Goal: Task Accomplishment & Management: Complete application form

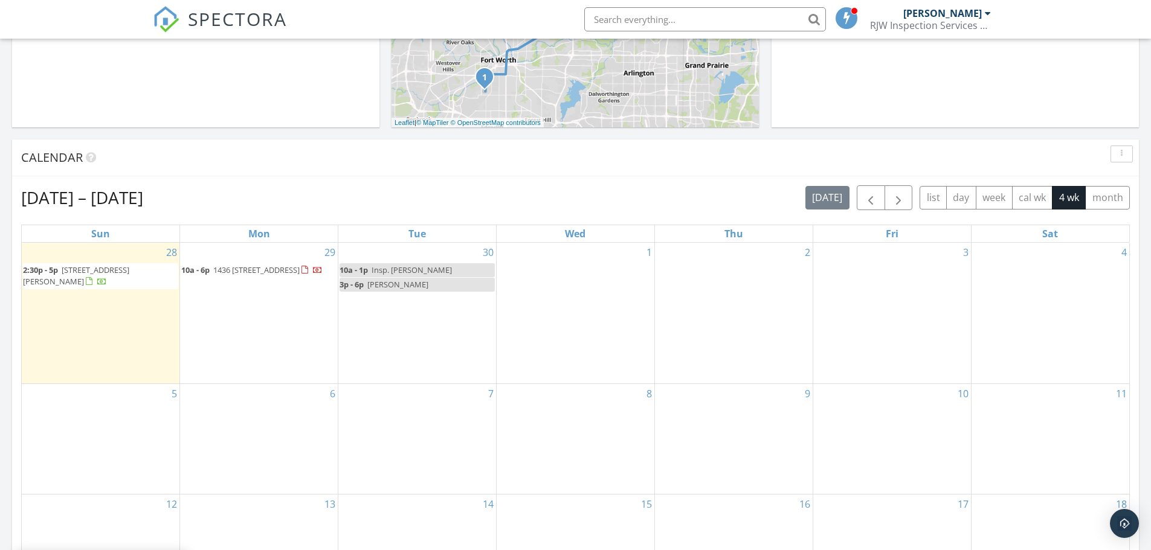
scroll to position [427, 0]
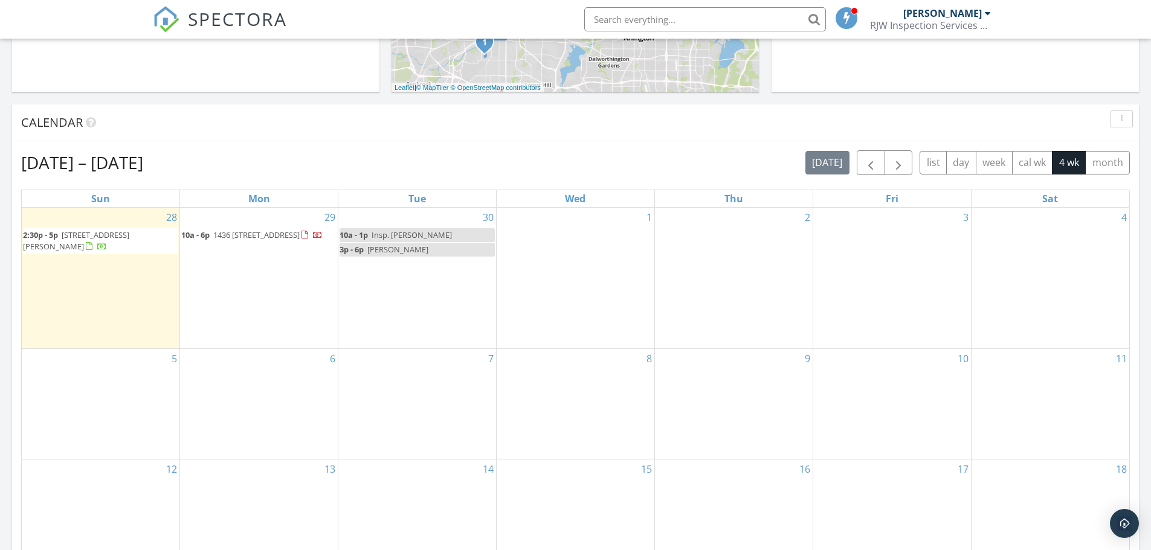
click at [406, 289] on div "30 10a - 1p Insp. Janet 3p - 6p Shelby" at bounding box center [417, 278] width 158 height 141
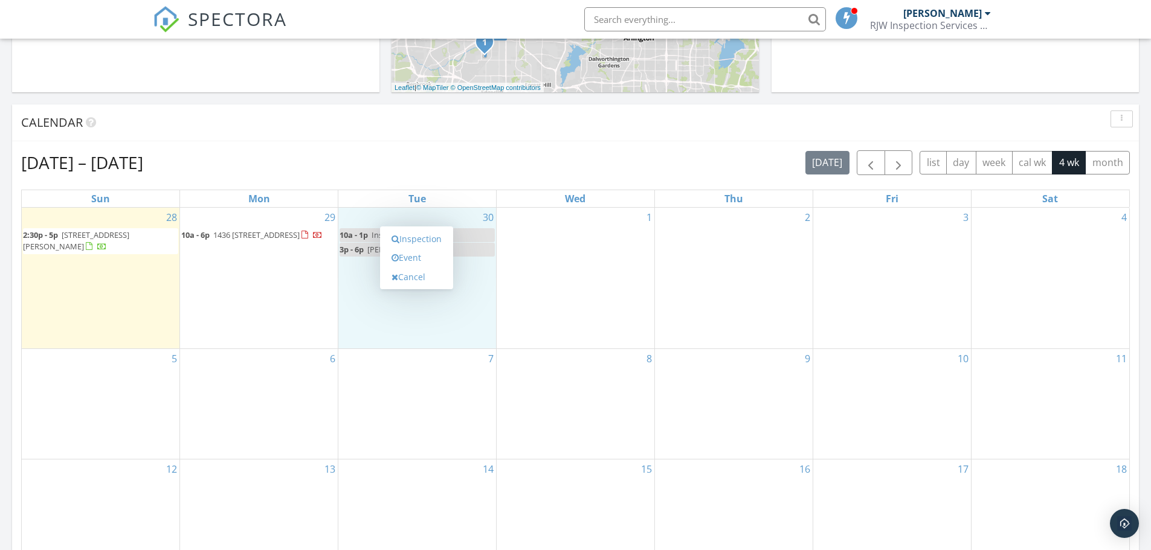
click at [277, 301] on div "29 10a - 6p 1436 1437 1441 Imperial Ave., Frisco 75036" at bounding box center [259, 278] width 158 height 141
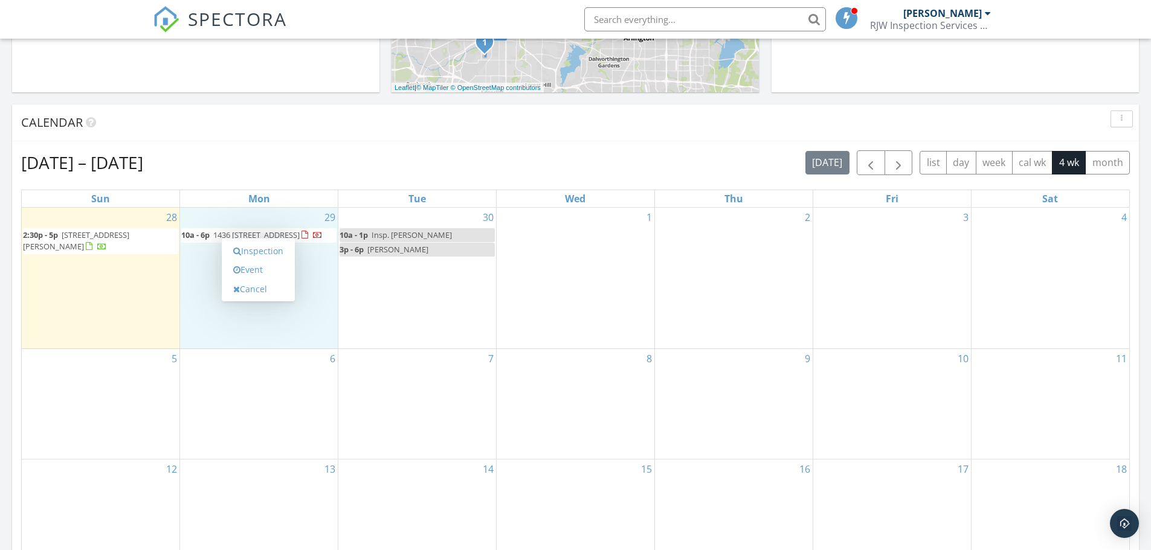
click at [404, 300] on div "30 10a - 1p Insp. Janet 3p - 6p Shelby" at bounding box center [417, 278] width 158 height 141
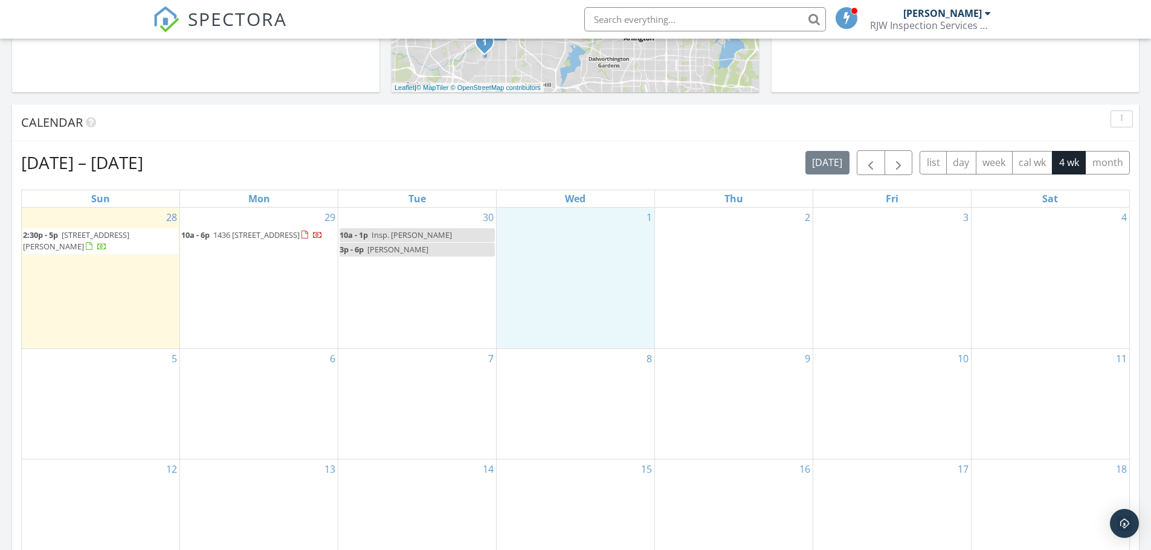
click at [605, 313] on div "1" at bounding box center [575, 278] width 158 height 141
click at [733, 304] on div "2" at bounding box center [734, 278] width 158 height 141
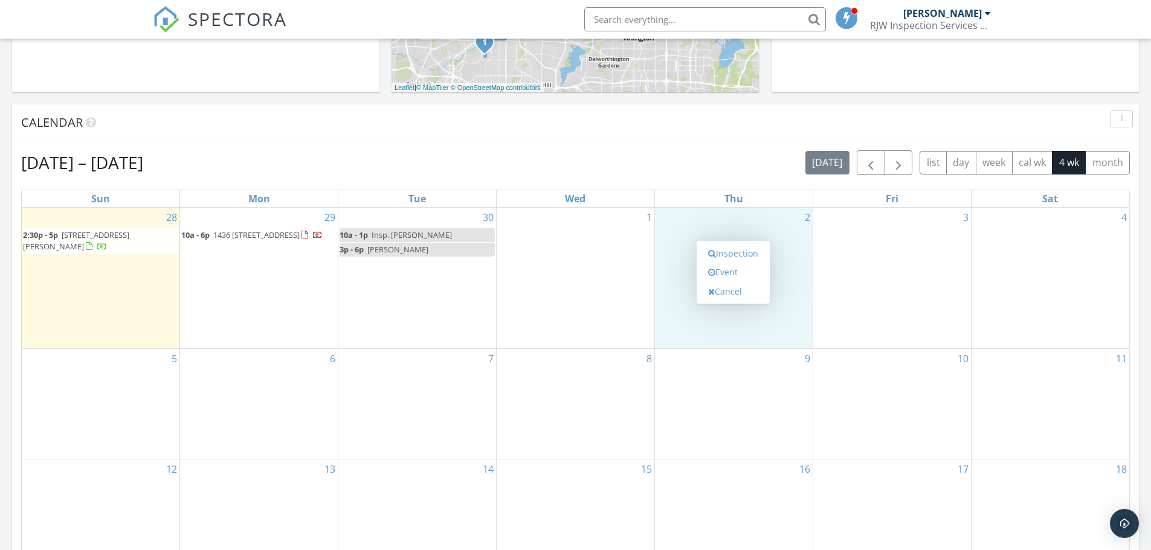
click at [885, 295] on div "3" at bounding box center [892, 278] width 158 height 141
click at [780, 304] on div "2" at bounding box center [734, 278] width 158 height 141
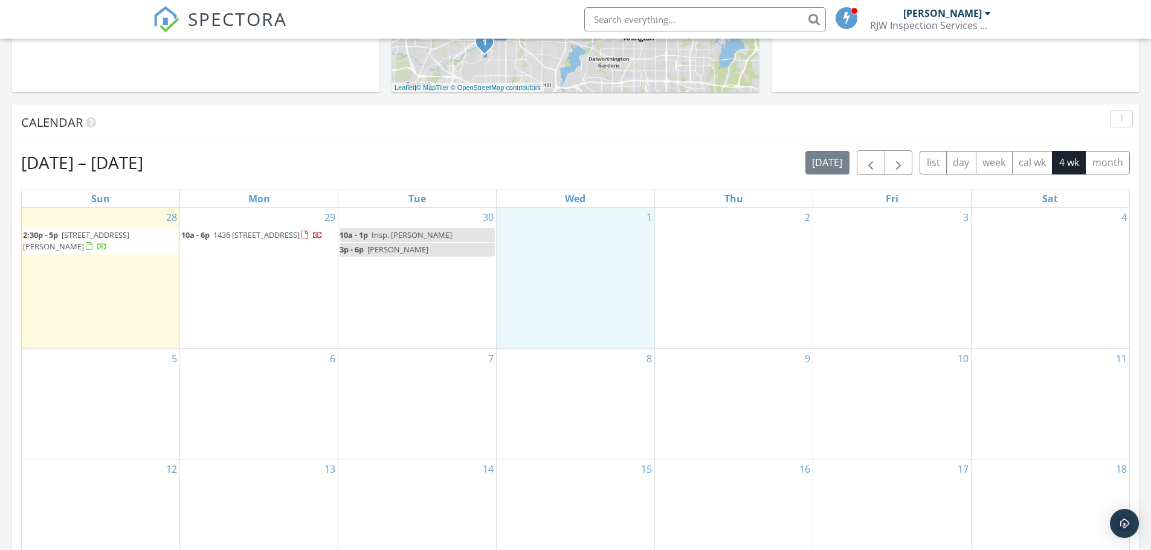
click at [580, 284] on div "1" at bounding box center [575, 278] width 158 height 141
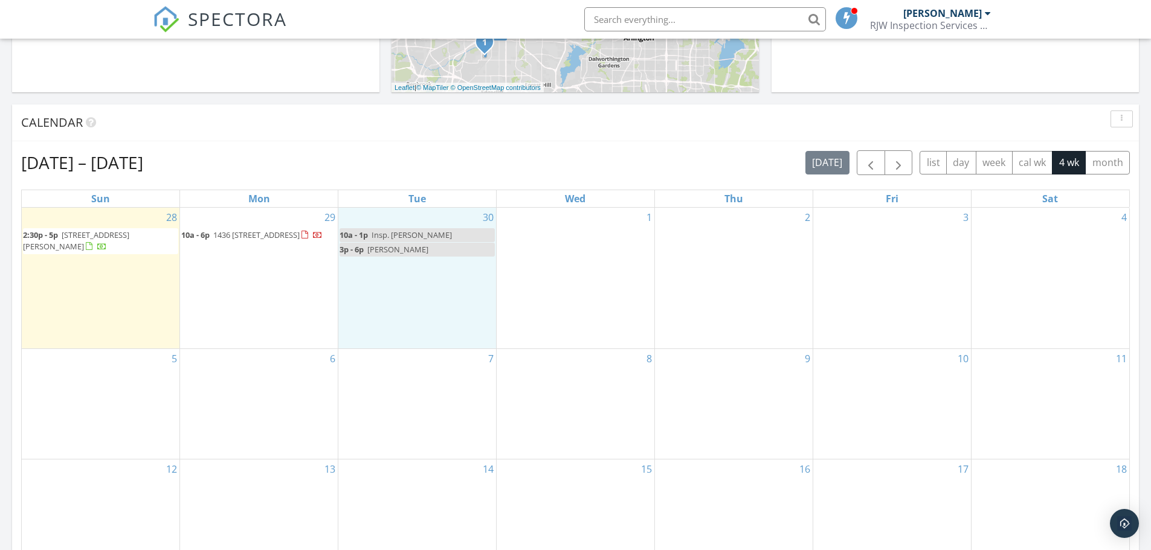
click at [418, 307] on div "30 10a - 1p Insp. Janet 3p - 6p Shelby" at bounding box center [417, 278] width 158 height 141
click at [416, 257] on link "Inspection" at bounding box center [416, 257] width 62 height 19
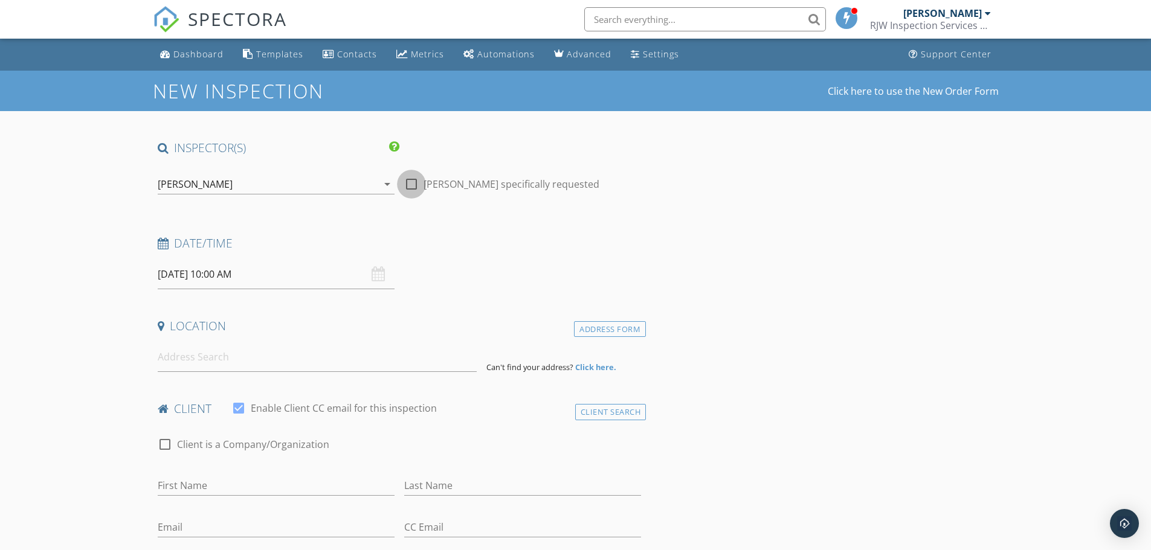
click at [409, 183] on div at bounding box center [411, 184] width 21 height 21
checkbox input "true"
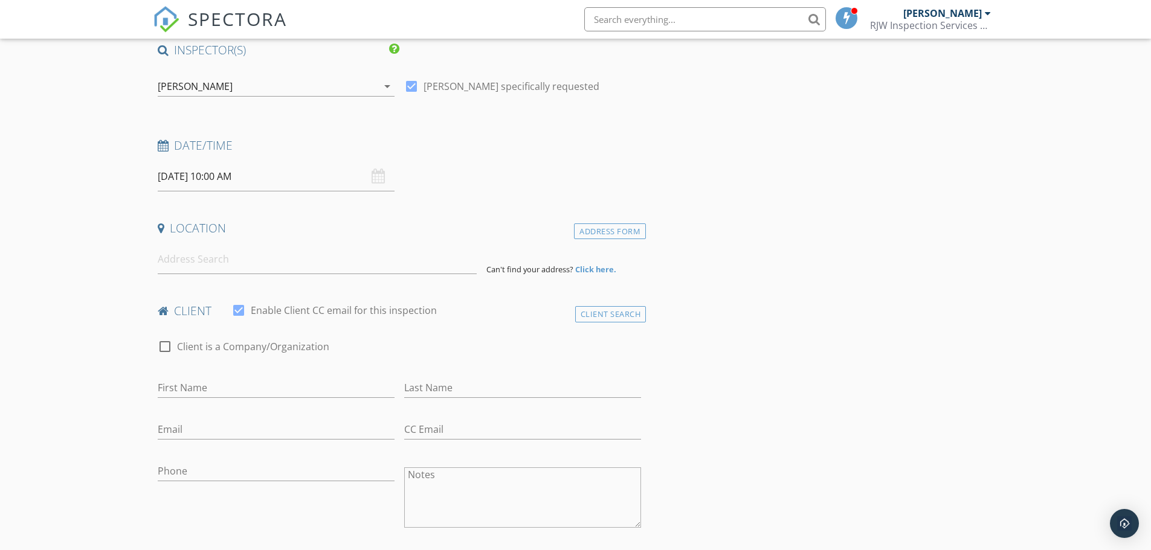
scroll to position [156, 0]
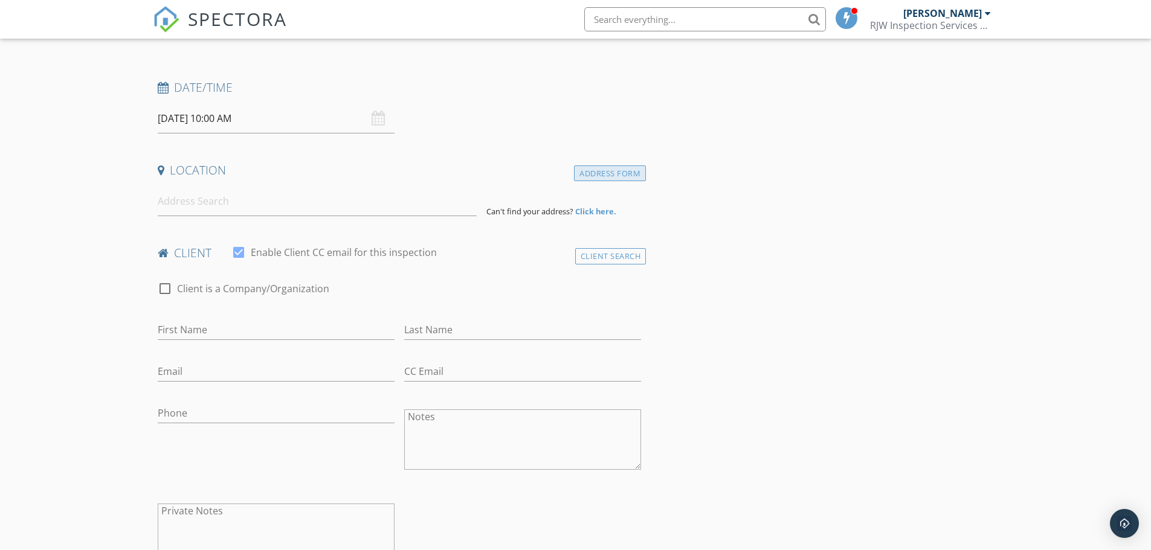
click at [629, 178] on div "Address Form" at bounding box center [610, 173] width 72 height 16
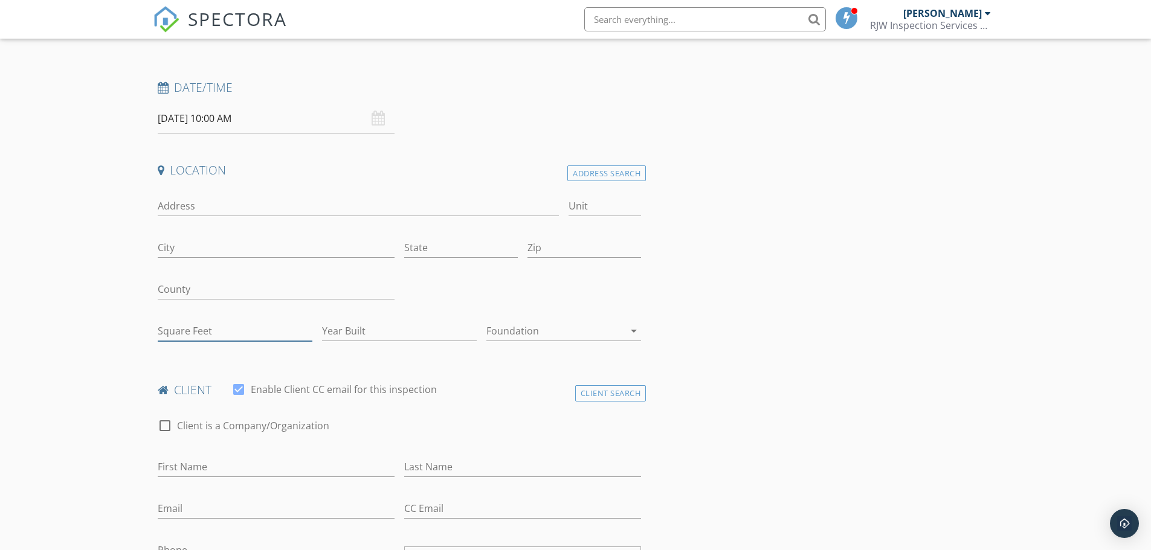
click at [187, 334] on input "Square Feet" at bounding box center [235, 331] width 155 height 20
type input "4400"
click at [632, 331] on icon "arrow_drop_down" at bounding box center [633, 331] width 14 height 14
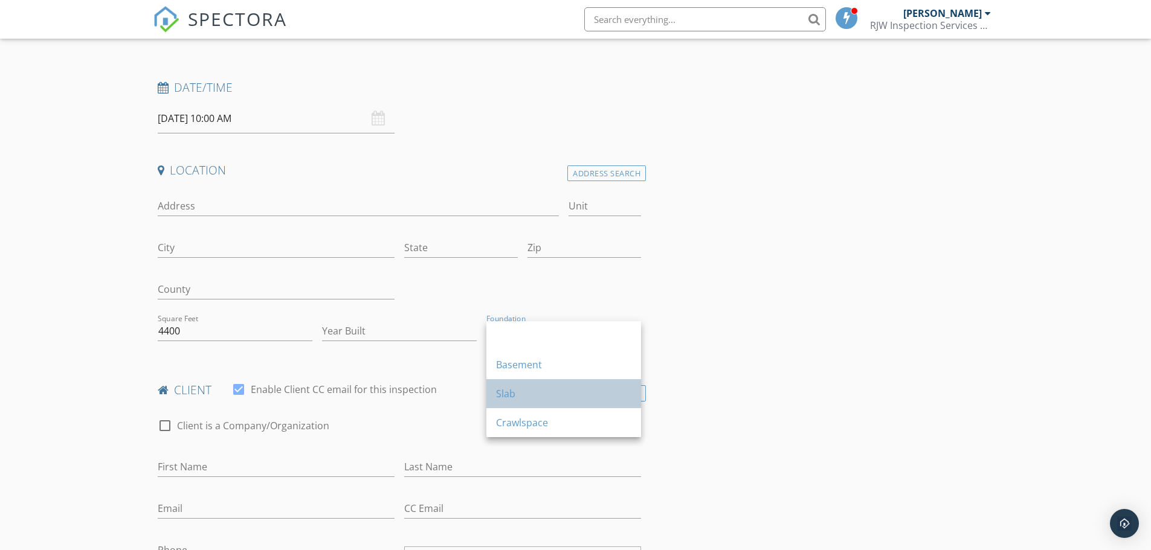
click at [561, 399] on div "Slab" at bounding box center [563, 394] width 135 height 14
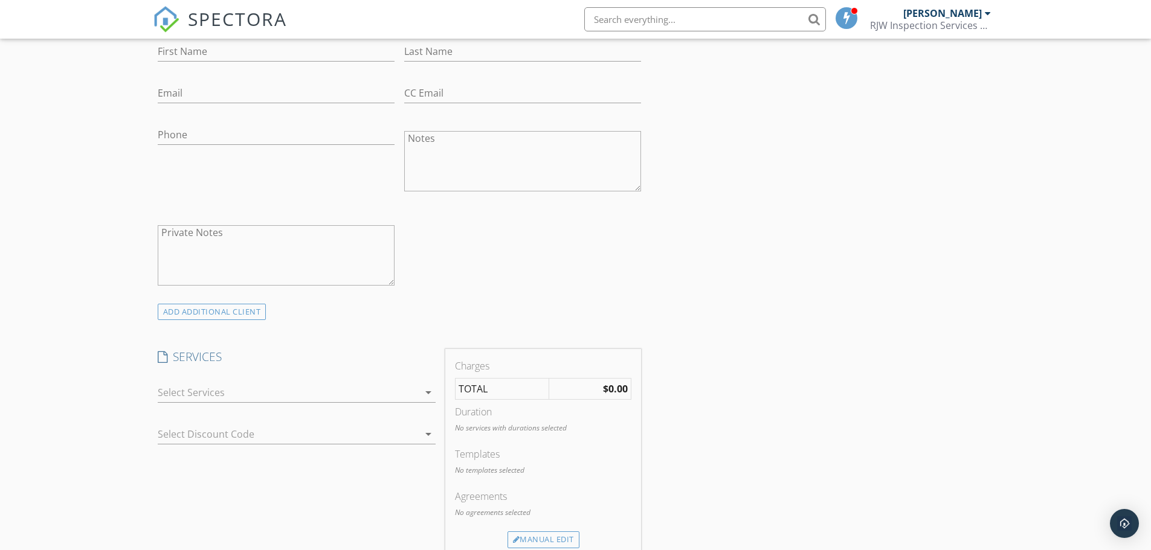
scroll to position [579, 0]
click at [431, 387] on icon "arrow_drop_down" at bounding box center [428, 385] width 14 height 14
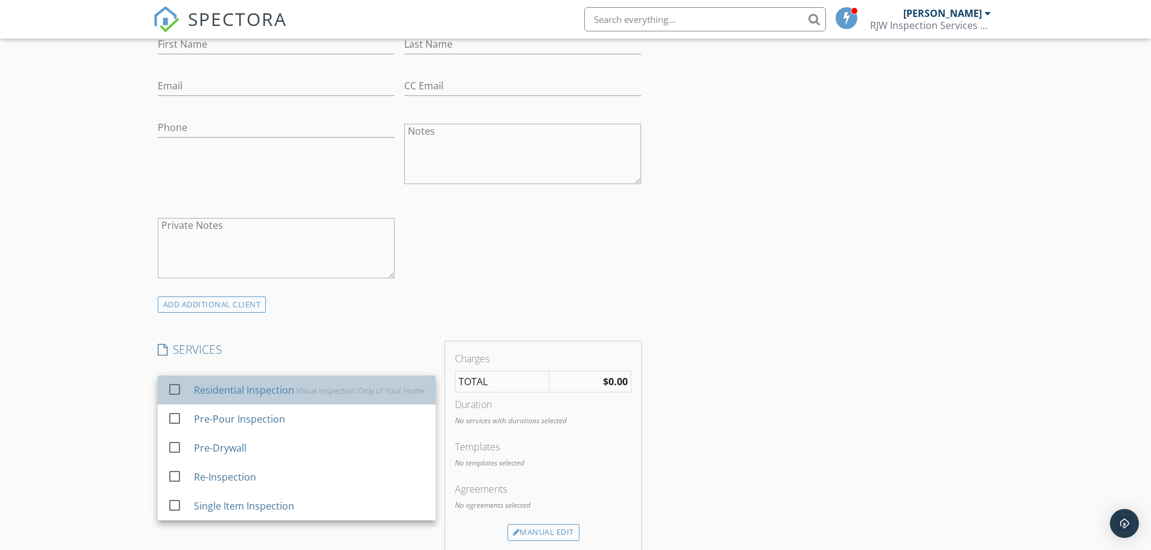
click at [246, 392] on div "Residential Inspection" at bounding box center [243, 390] width 100 height 14
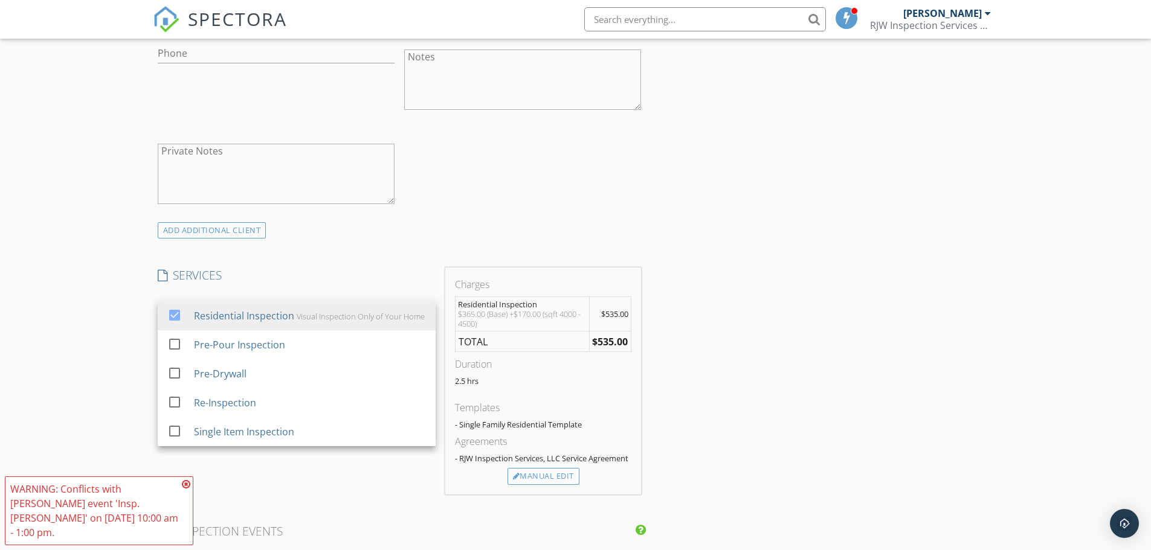
scroll to position [670, 0]
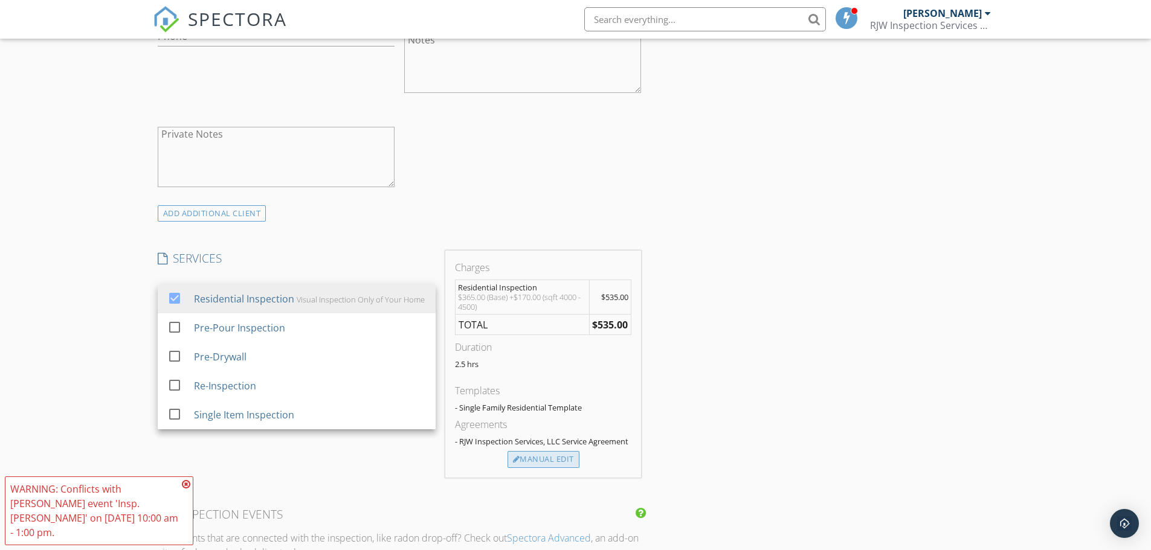
click at [558, 460] on div "Manual Edit" at bounding box center [543, 459] width 72 height 17
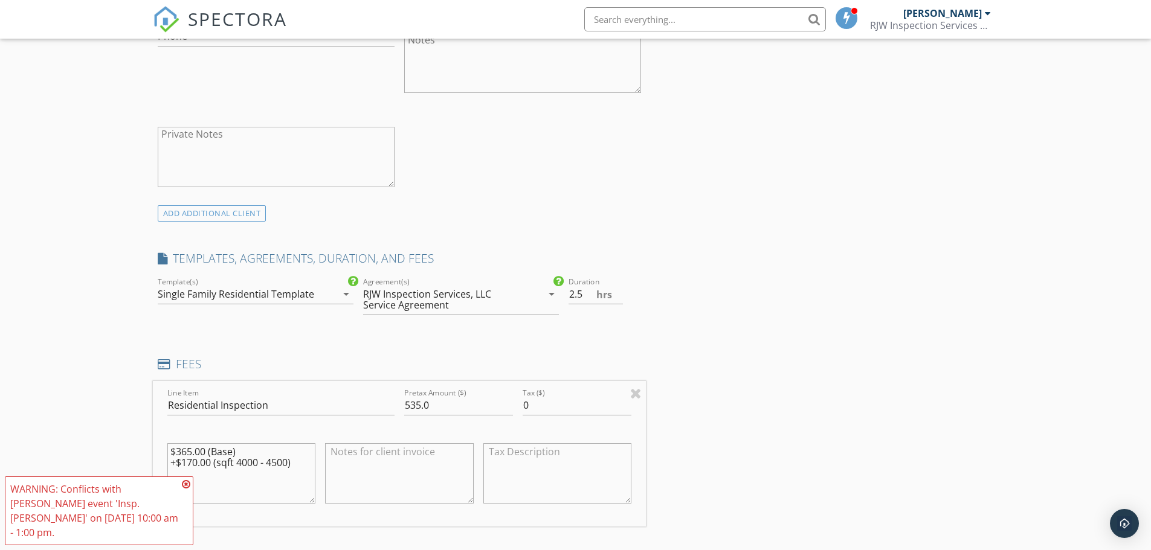
click at [191, 452] on textarea "$365.00 (Base) +$170.00 (sqft 4000 - 4500)" at bounding box center [241, 473] width 149 height 60
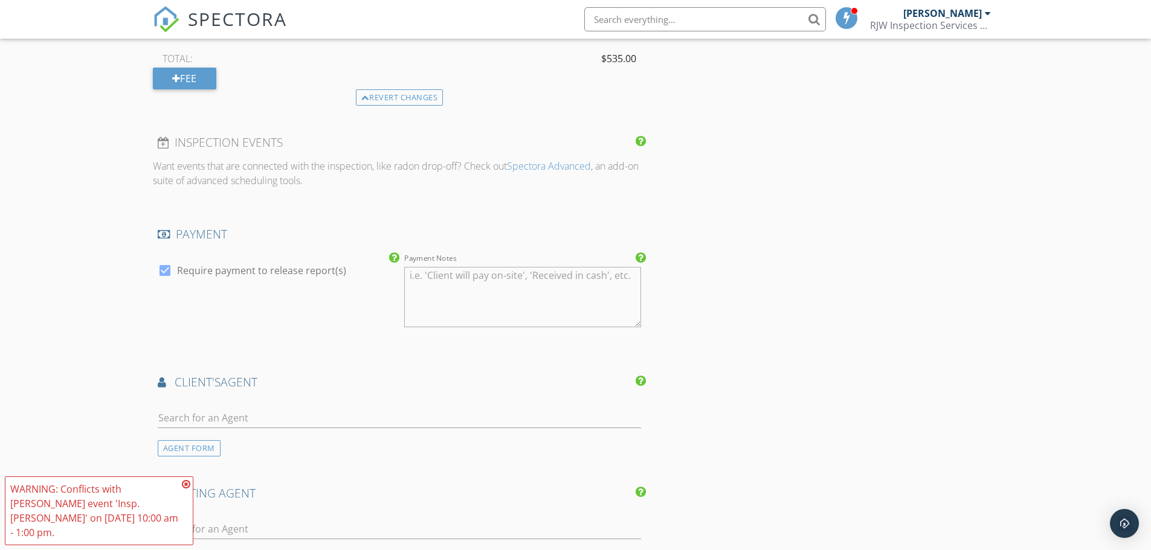
scroll to position [0, 0]
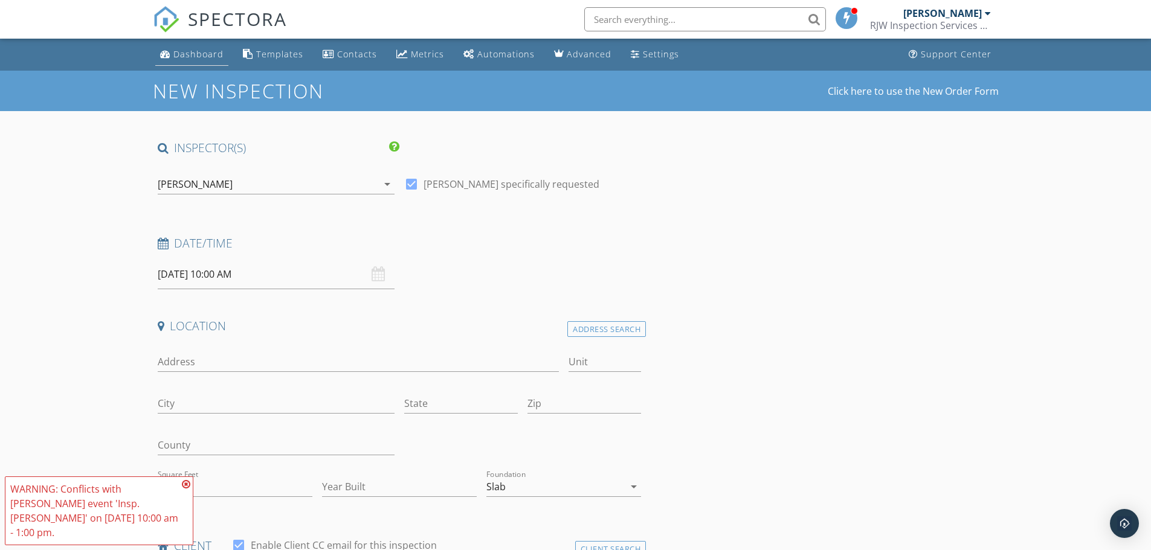
click at [211, 50] on div "Dashboard" at bounding box center [198, 53] width 50 height 11
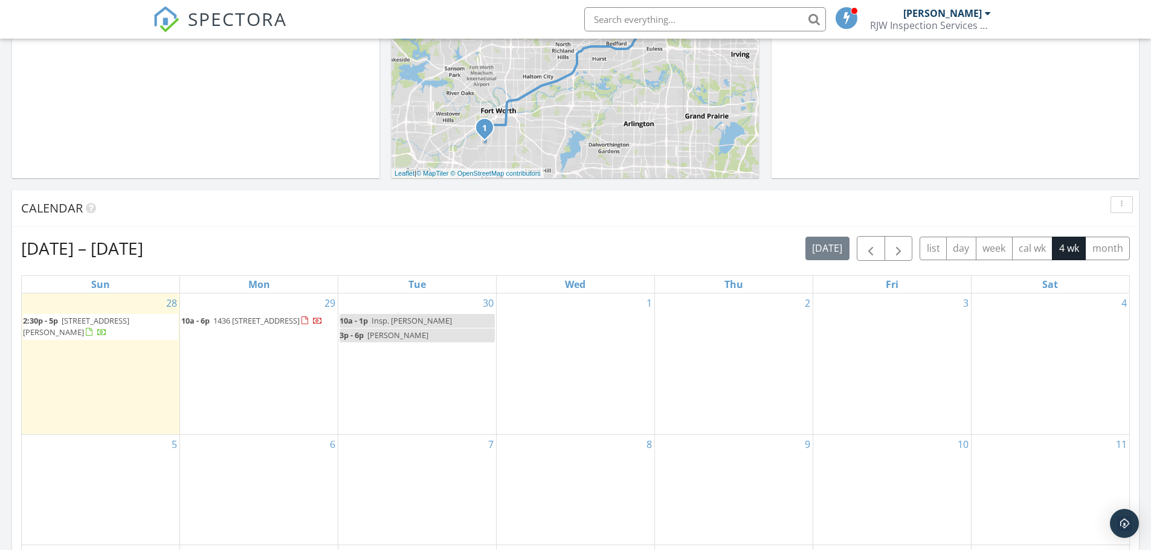
scroll to position [365, 0]
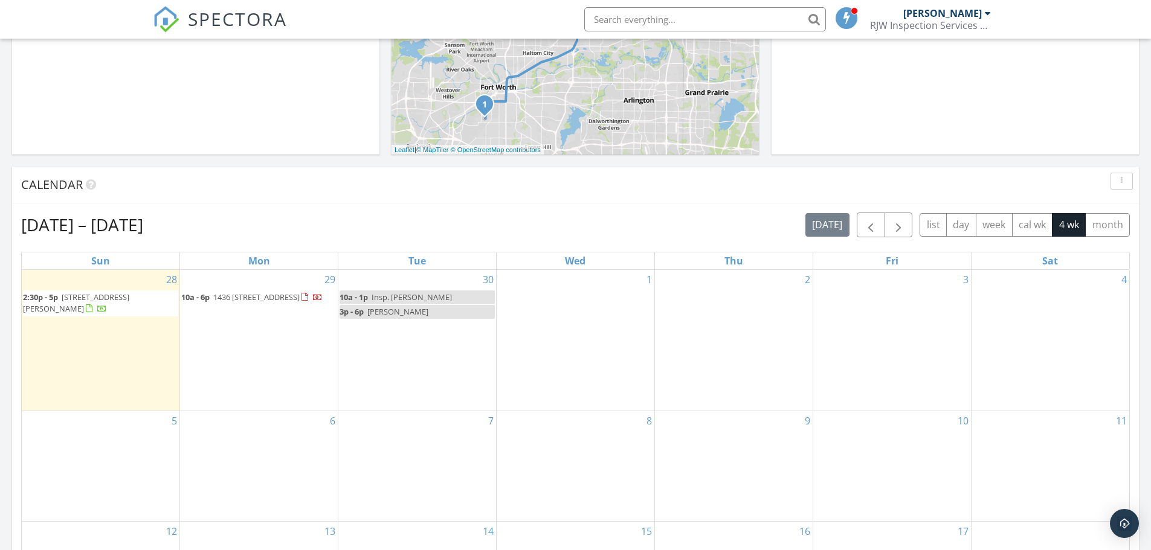
click at [379, 315] on span "Shelby" at bounding box center [397, 311] width 61 height 11
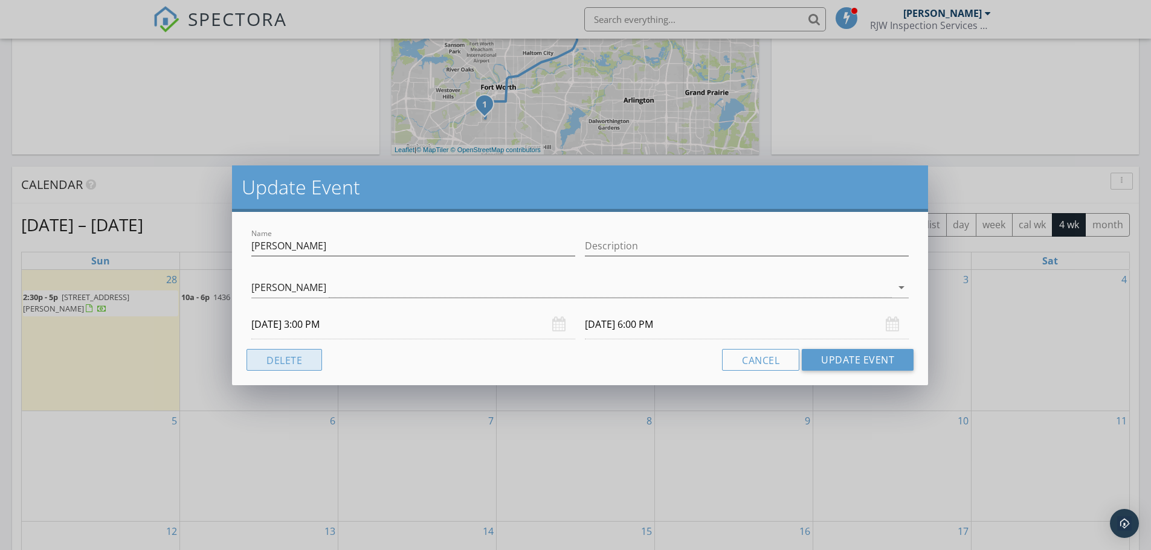
click at [287, 359] on button "Delete" at bounding box center [283, 360] width 75 height 22
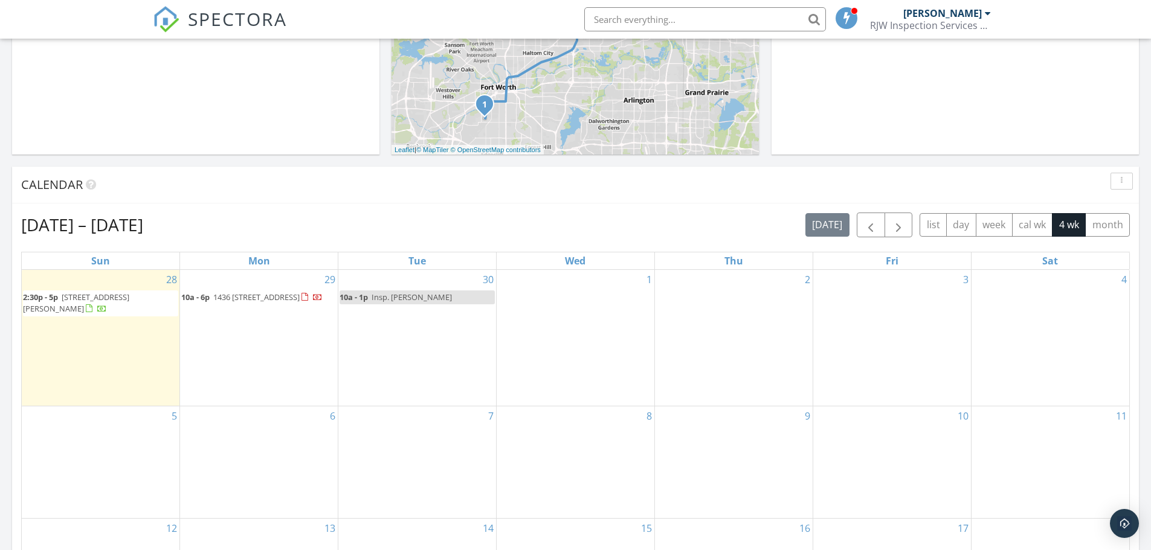
click at [418, 295] on link "10a - 1p Insp. Janet" at bounding box center [416, 298] width 155 height 14
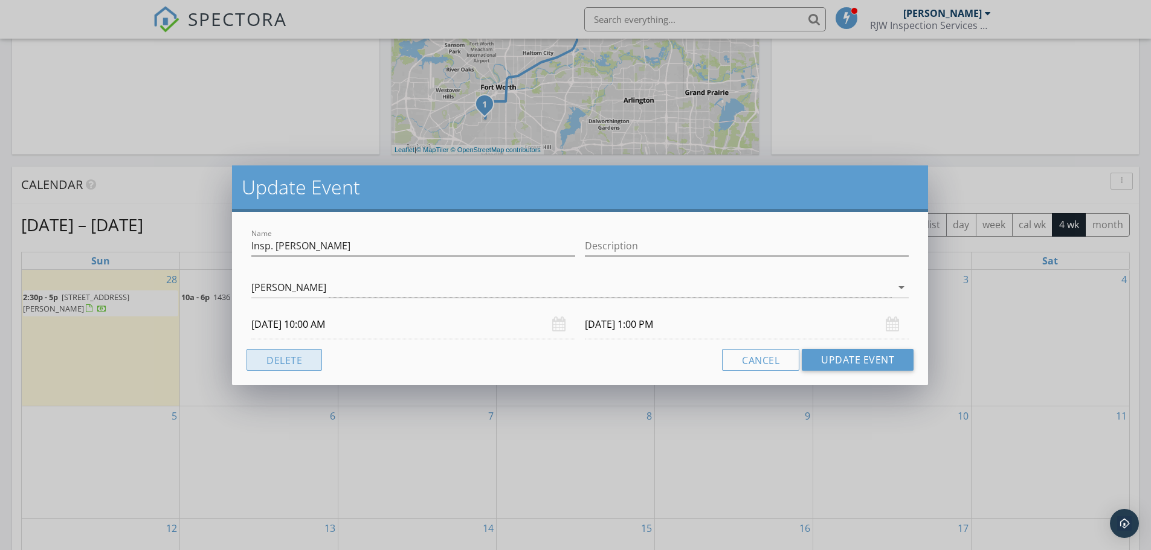
click at [306, 359] on button "Delete" at bounding box center [283, 360] width 75 height 22
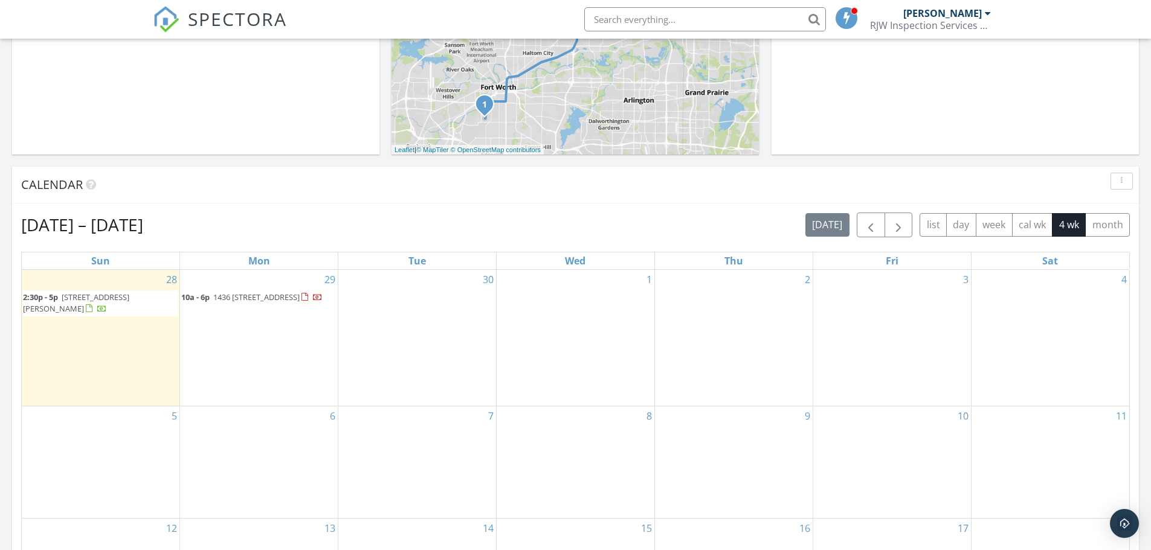
click at [373, 296] on div "30" at bounding box center [417, 338] width 158 height 136
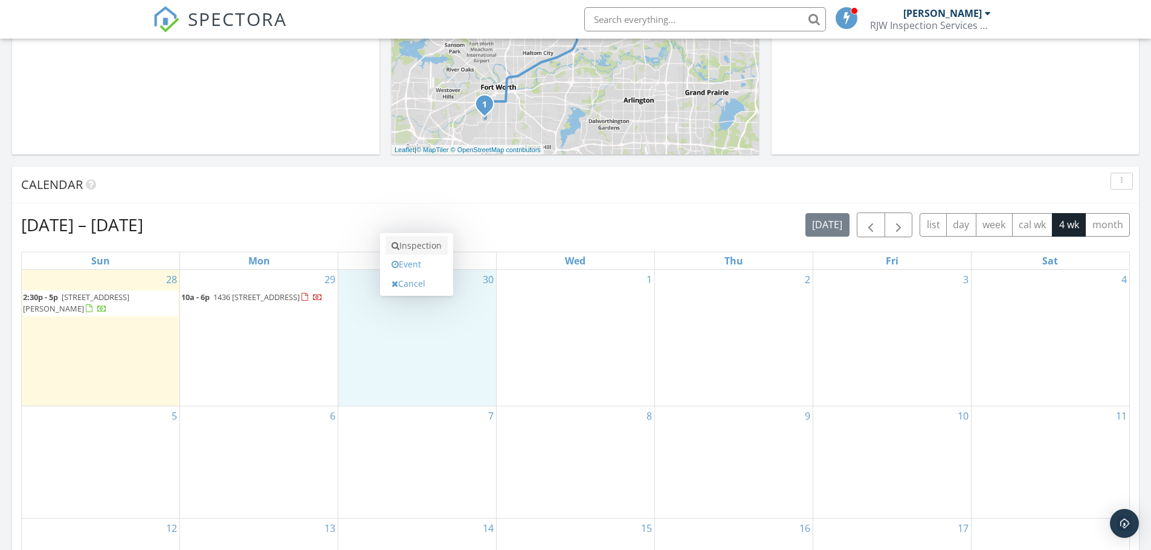
click at [403, 245] on link "Inspection" at bounding box center [416, 245] width 62 height 19
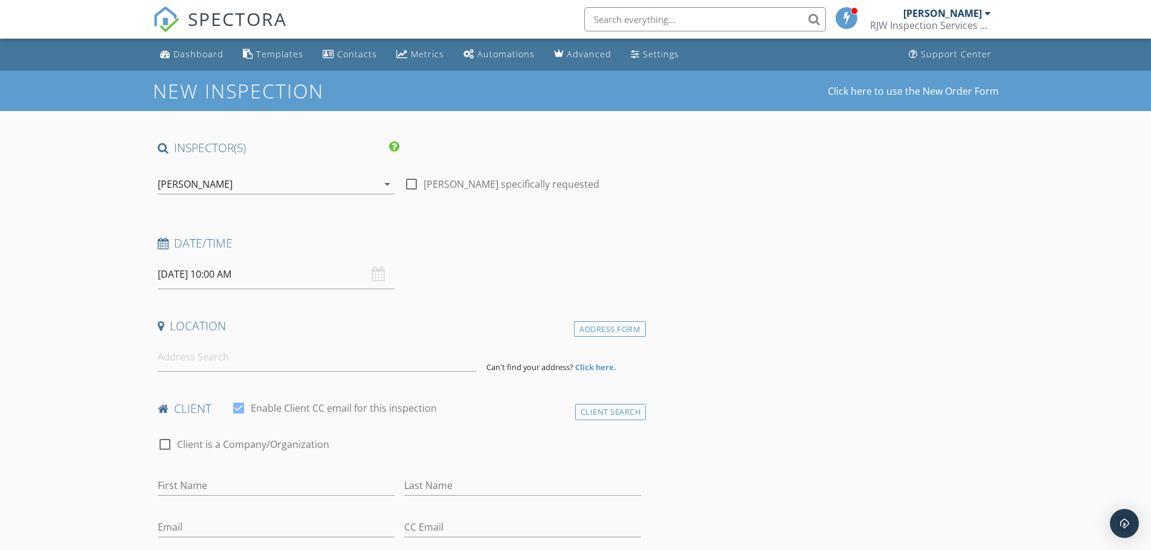
click at [410, 185] on div at bounding box center [411, 184] width 21 height 21
checkbox input "true"
click at [244, 364] on input at bounding box center [317, 357] width 319 height 30
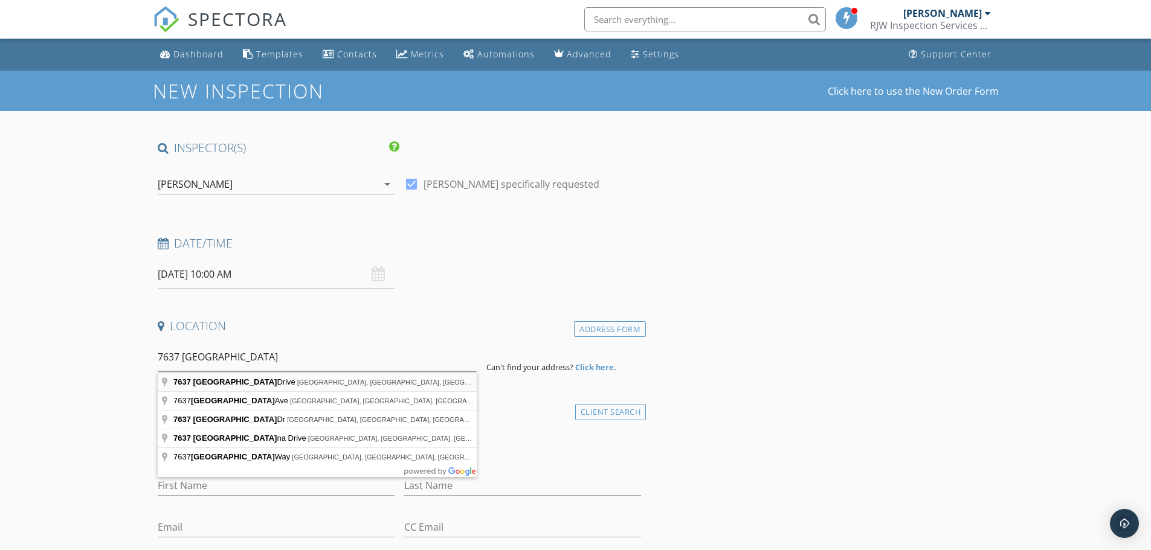
type input "7637 Murcia Drive, Fort Worth, TX, USA"
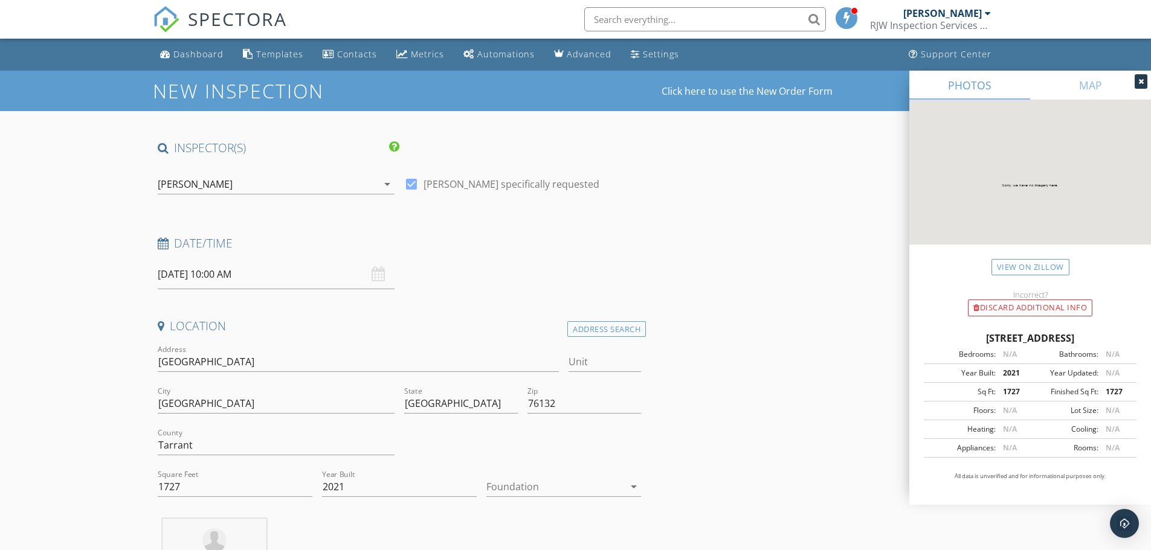
click at [632, 487] on icon "arrow_drop_down" at bounding box center [633, 487] width 14 height 14
click at [583, 496] on div "Slab" at bounding box center [563, 499] width 135 height 14
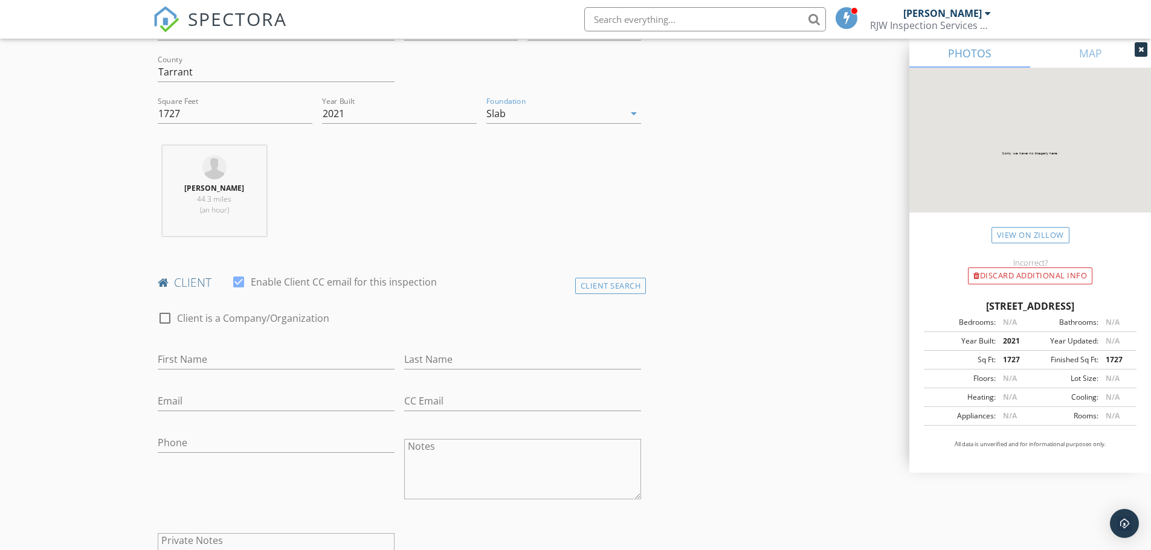
scroll to position [421, 0]
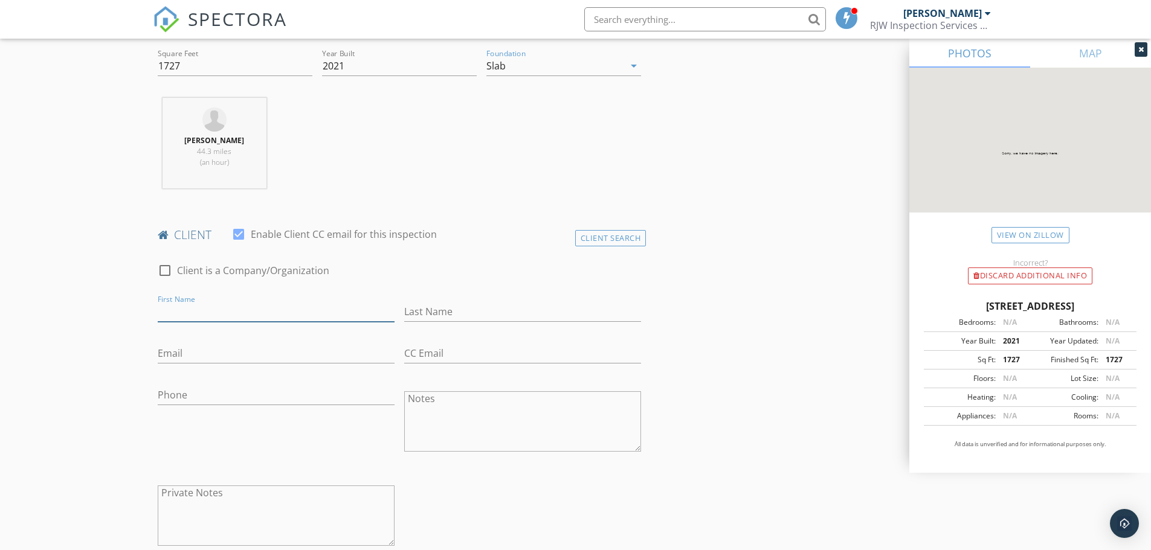
click at [202, 312] on input "First Name" at bounding box center [276, 312] width 237 height 20
type input "Schonda"
click at [434, 310] on input "Last Name" at bounding box center [522, 312] width 237 height 20
type input "[PERSON_NAME]"
click at [237, 361] on input "Email" at bounding box center [276, 354] width 237 height 20
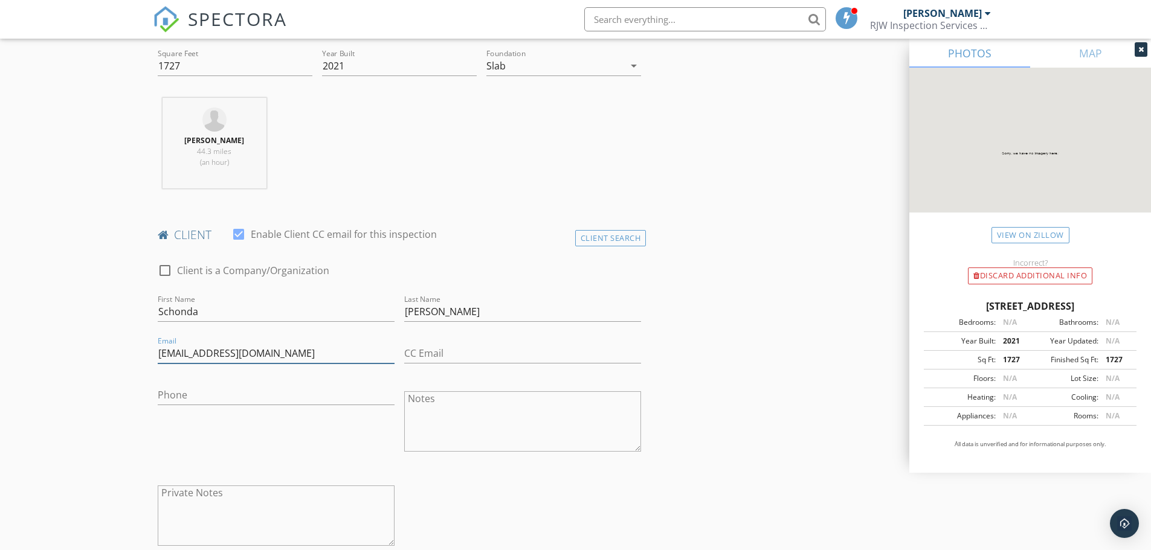
type input "[EMAIL_ADDRESS][DOMAIN_NAME]"
click at [236, 401] on input "Phone" at bounding box center [276, 395] width 237 height 20
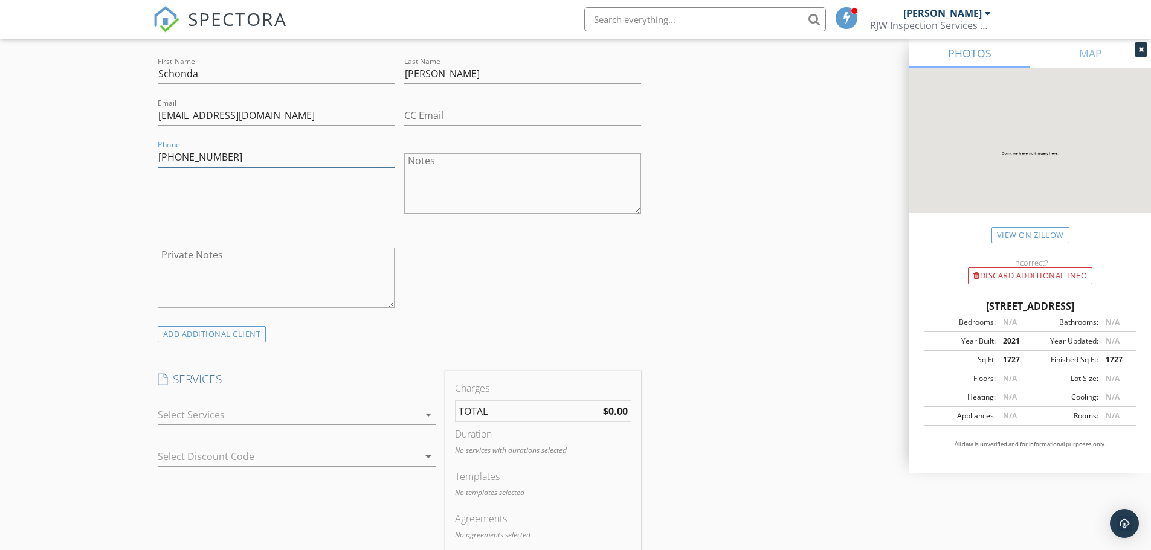
scroll to position [716, 0]
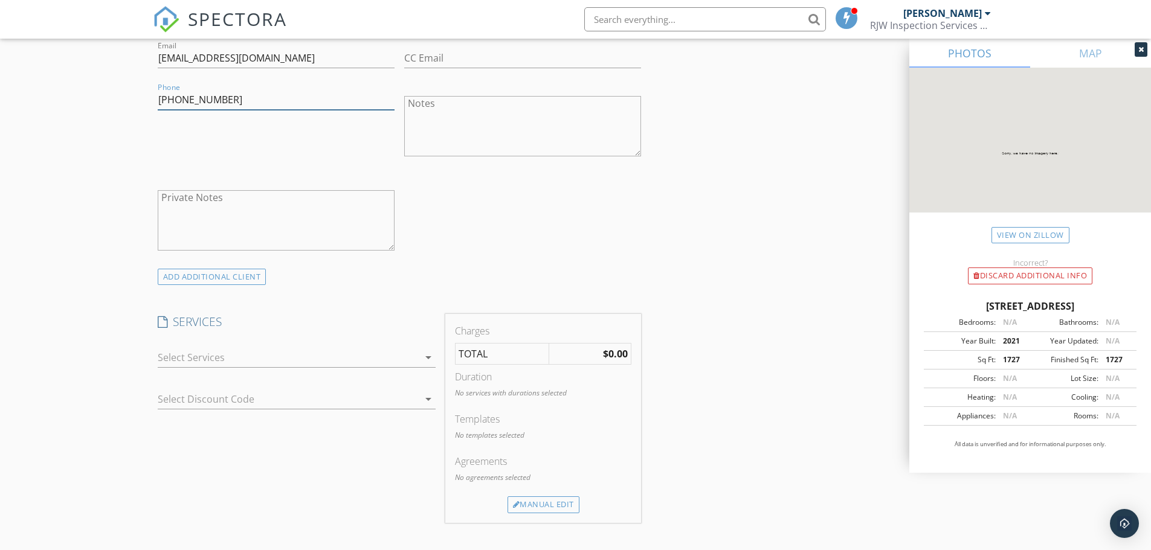
type input "[PHONE_NUMBER]"
click at [426, 358] on icon "arrow_drop_down" at bounding box center [428, 357] width 14 height 14
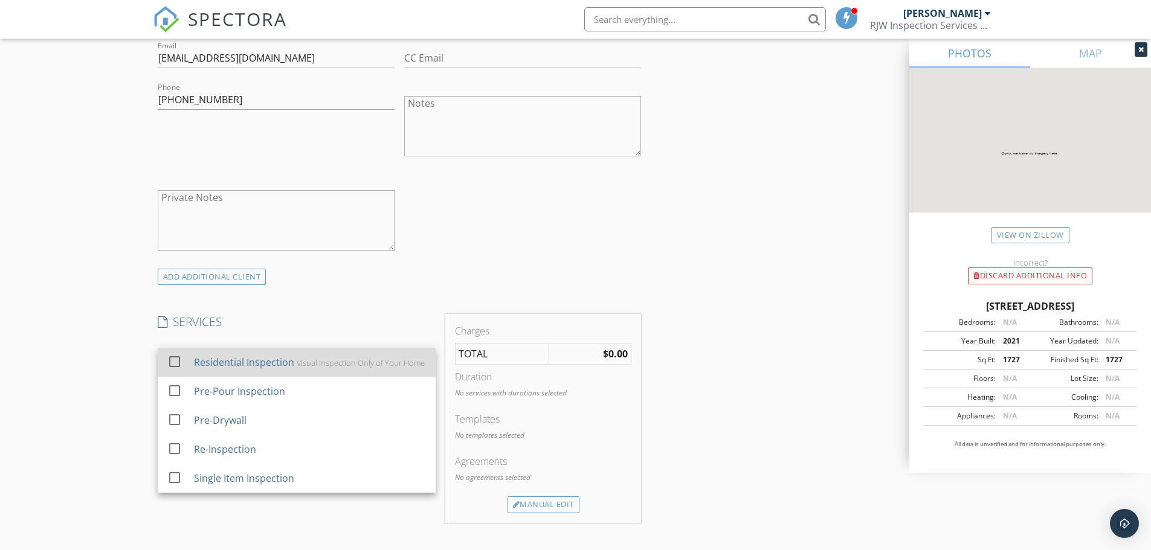
click at [303, 365] on div "Visual Inspection Only of Your Home" at bounding box center [360, 363] width 128 height 10
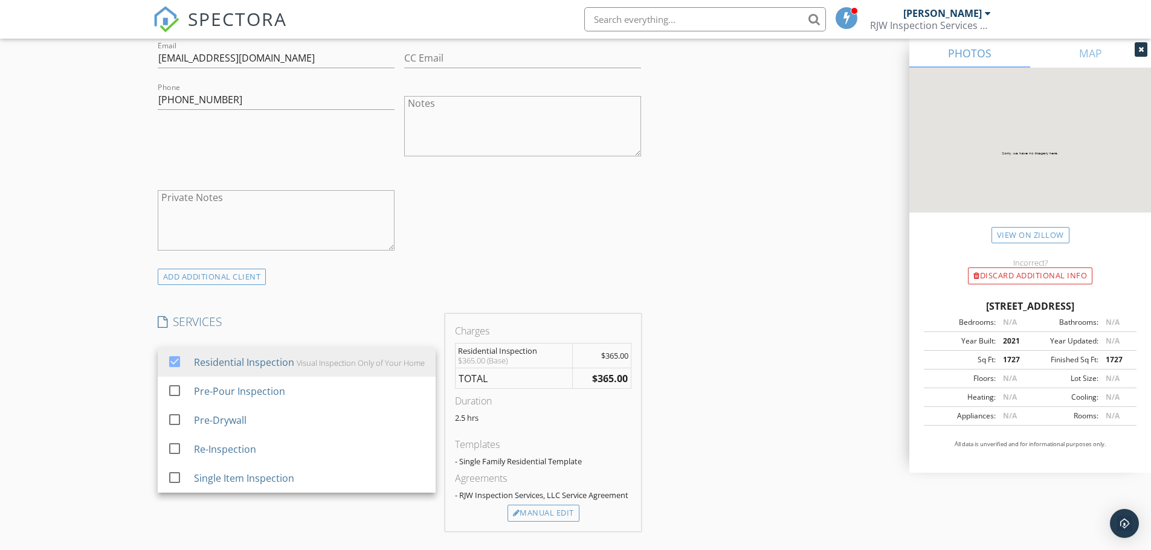
click at [701, 420] on div "INSPECTOR(S) check_box Reese Williams PRIMARY Reese Williams arrow_drop_down ch…" at bounding box center [576, 439] width 846 height 2030
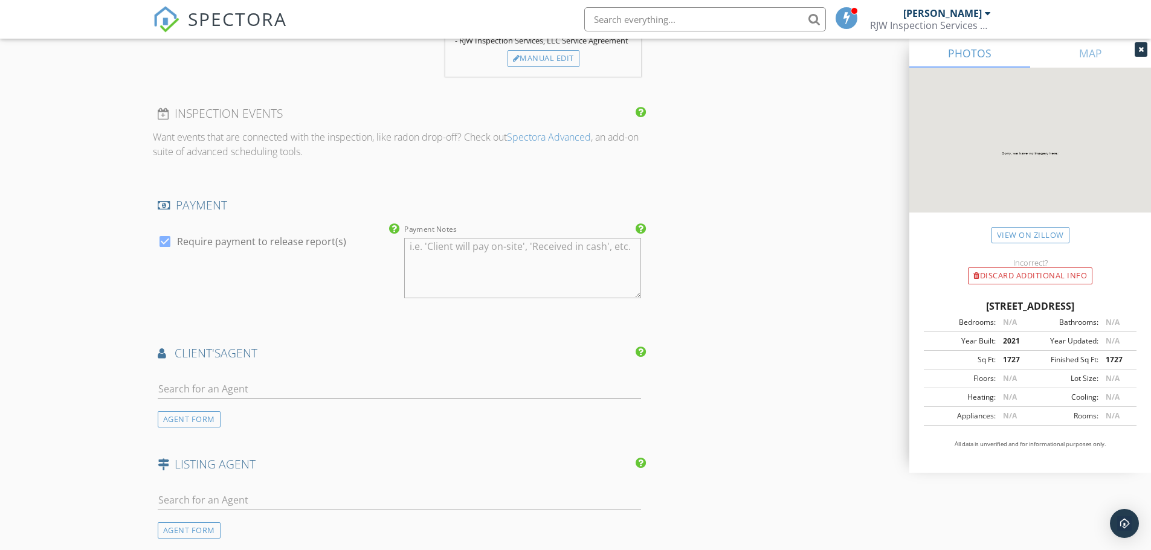
scroll to position [1229, 0]
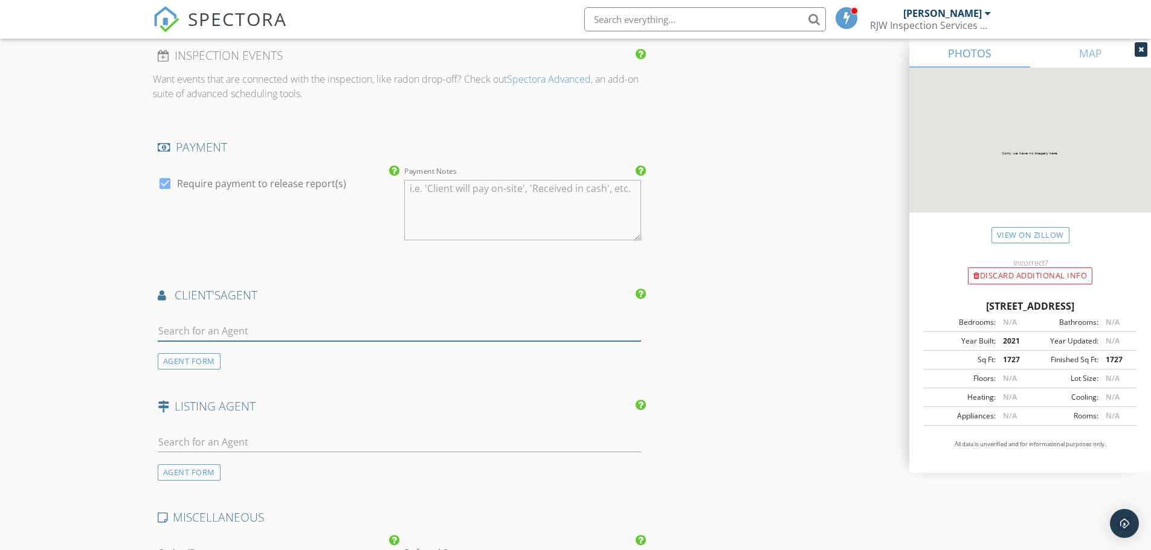
click at [336, 334] on input "text" at bounding box center [400, 331] width 484 height 20
type input "jane"
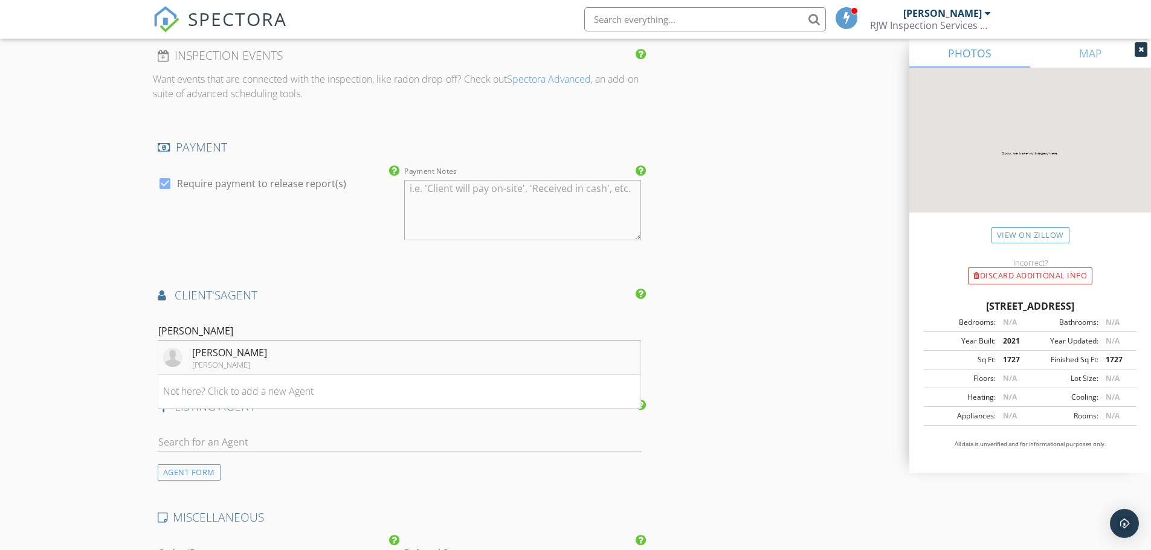
click at [201, 356] on div "Jane Clemons" at bounding box center [229, 352] width 75 height 14
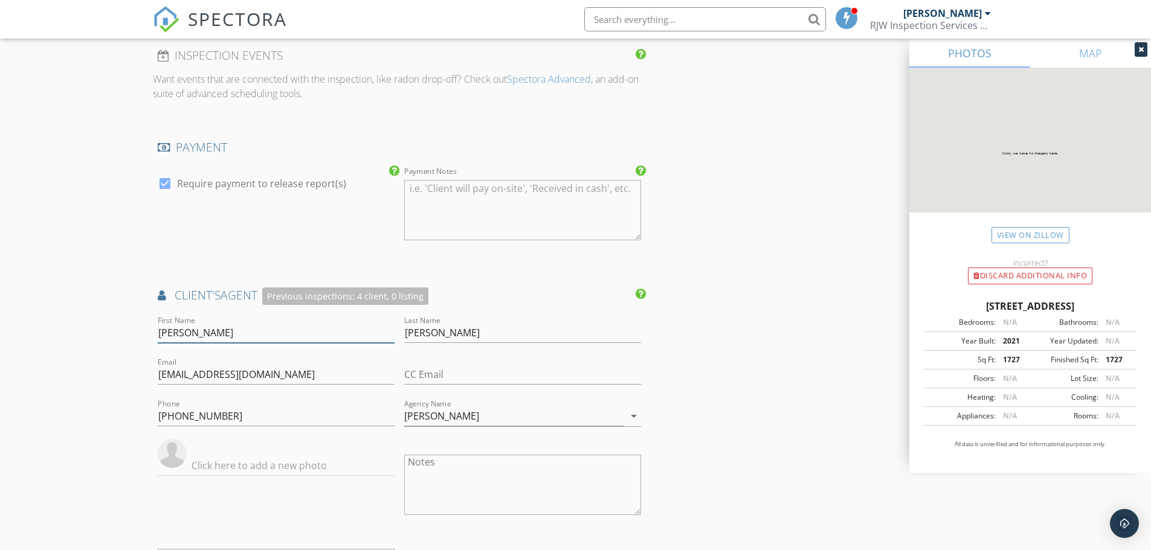
click at [307, 329] on input "Jane" at bounding box center [276, 333] width 237 height 20
type input "J"
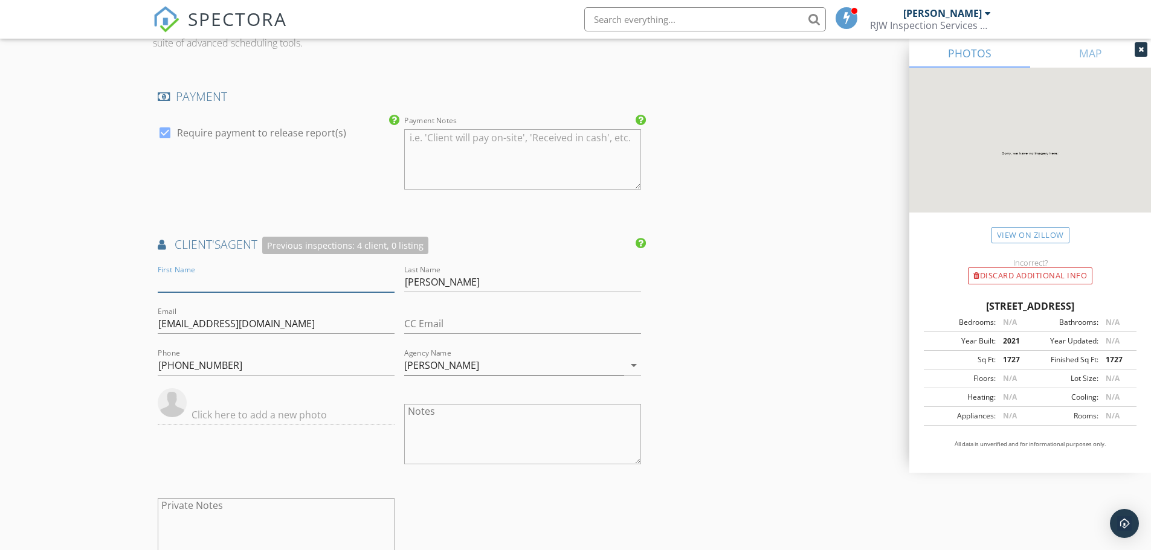
scroll to position [1277, 0]
drag, startPoint x: 501, startPoint y: 289, endPoint x: 365, endPoint y: 288, distance: 135.3
click at [365, 288] on div "First Name Last Name Clemons Email janeclemons@ebby.com CC Email Phone 214-674-…" at bounding box center [399, 422] width 493 height 314
click at [398, 239] on div "Previous inspections: 4 client, 0 listing" at bounding box center [345, 248] width 166 height 18
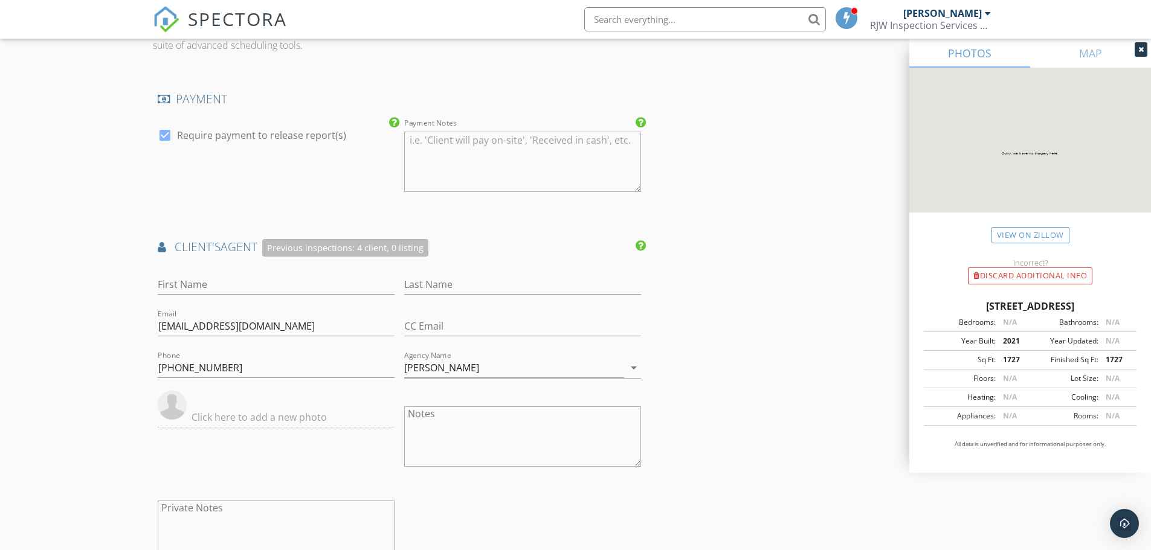
click at [223, 251] on h4 "client's AGENT Previous inspections: 4 client, 0 listing" at bounding box center [400, 248] width 484 height 18
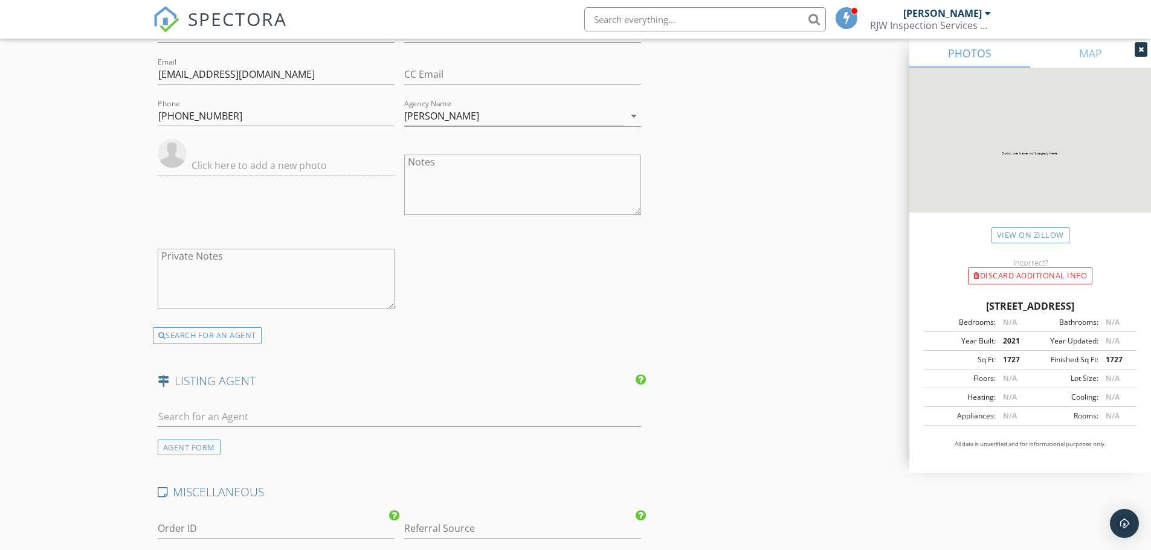
scroll to position [1509, 0]
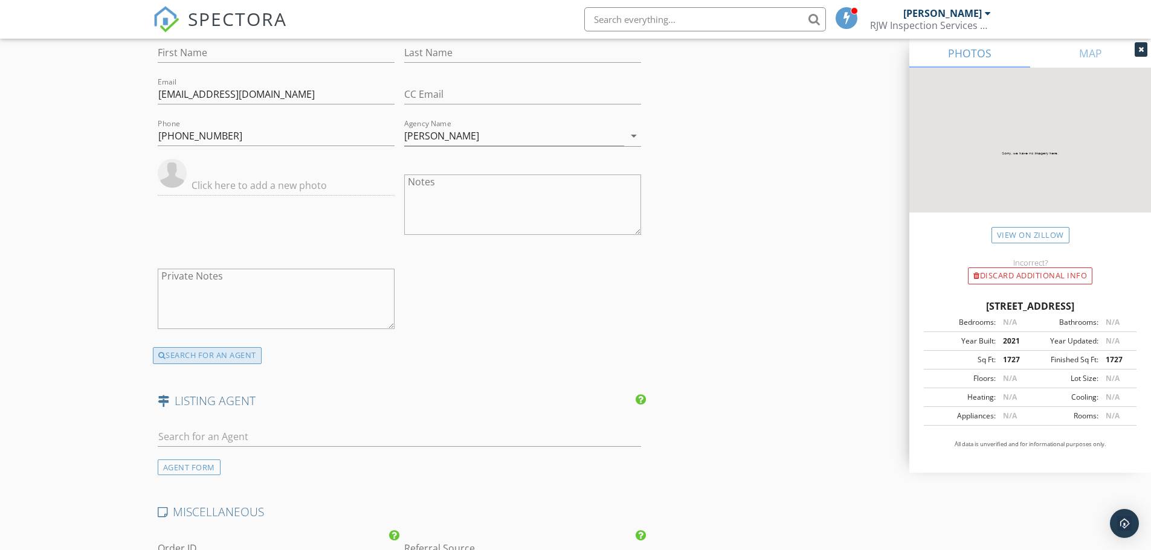
click at [254, 353] on div "SEARCH FOR AN AGENT" at bounding box center [207, 355] width 109 height 17
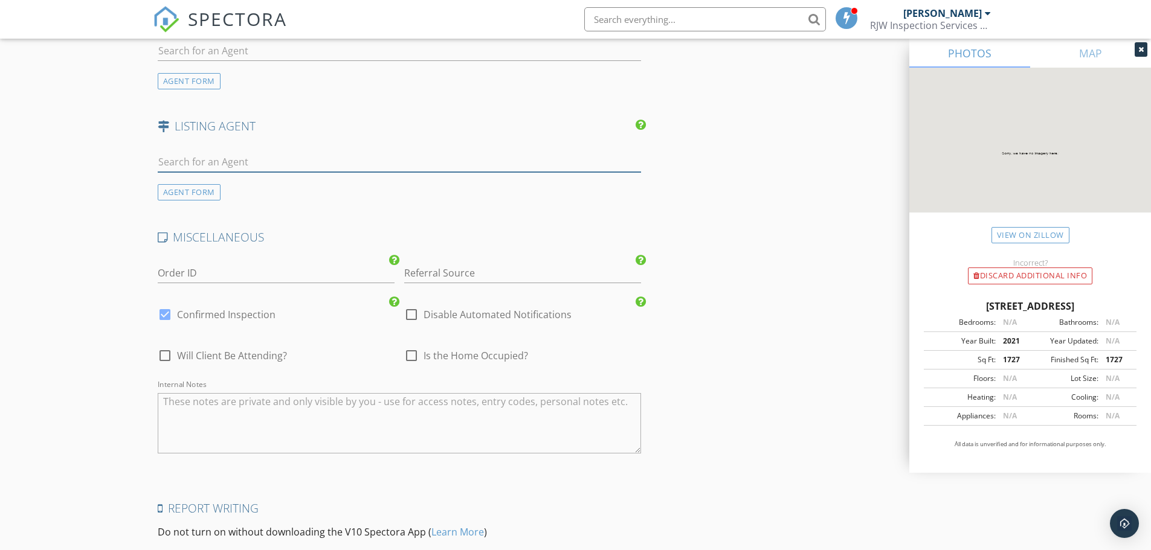
click at [243, 160] on input "text" at bounding box center [400, 162] width 484 height 20
click at [162, 163] on input "janet brown" at bounding box center [400, 162] width 484 height 20
click at [214, 163] on input "Janet brown" at bounding box center [400, 162] width 484 height 20
type input "J"
click at [192, 80] on div "AGENT FORM" at bounding box center [189, 81] width 63 height 16
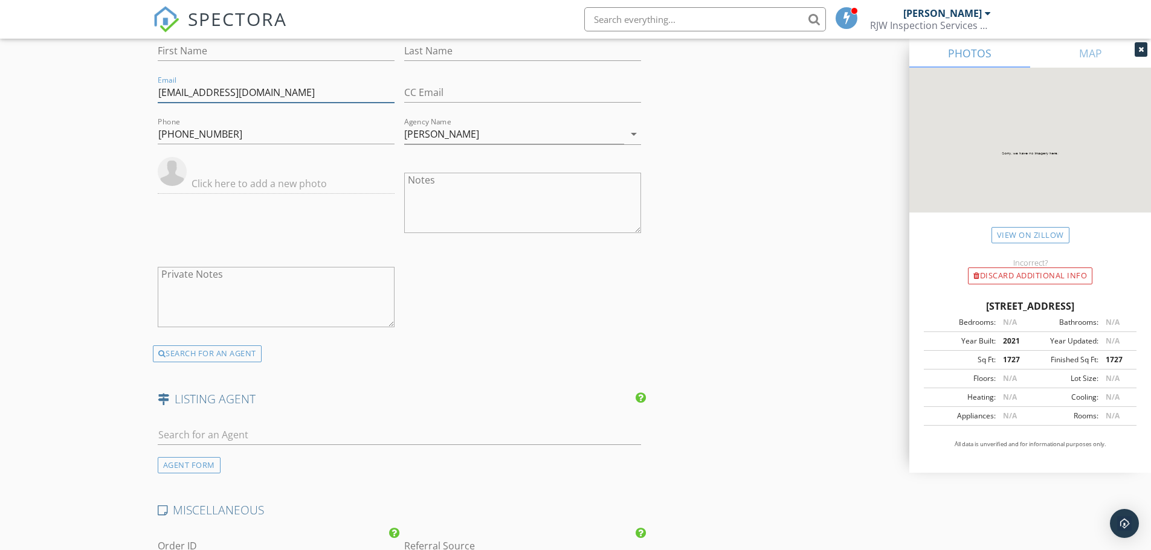
drag, startPoint x: 299, startPoint y: 94, endPoint x: 147, endPoint y: 97, distance: 151.6
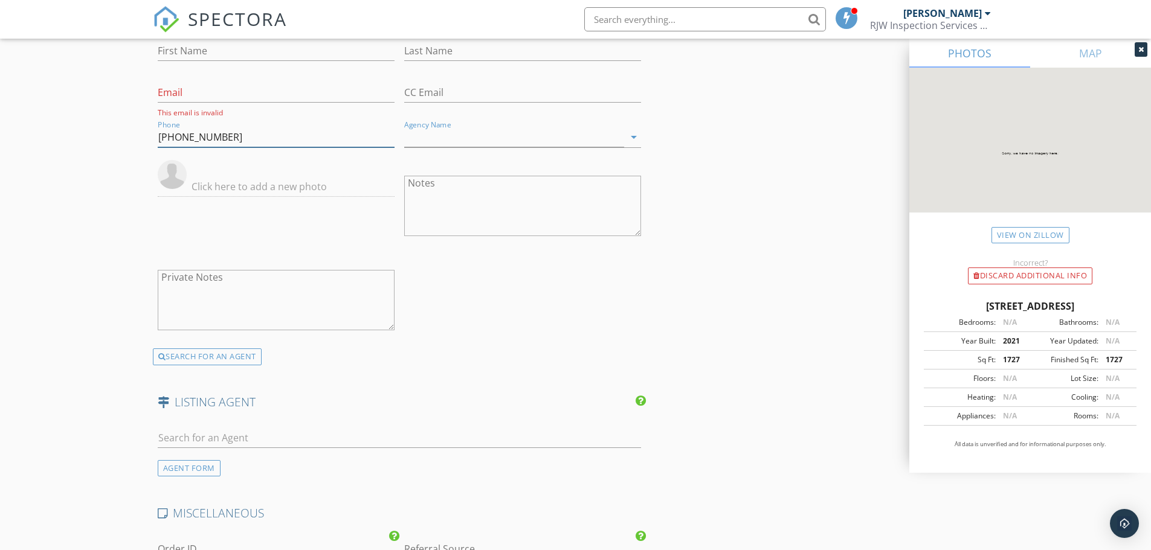
drag, startPoint x: 293, startPoint y: 136, endPoint x: 152, endPoint y: 143, distance: 141.5
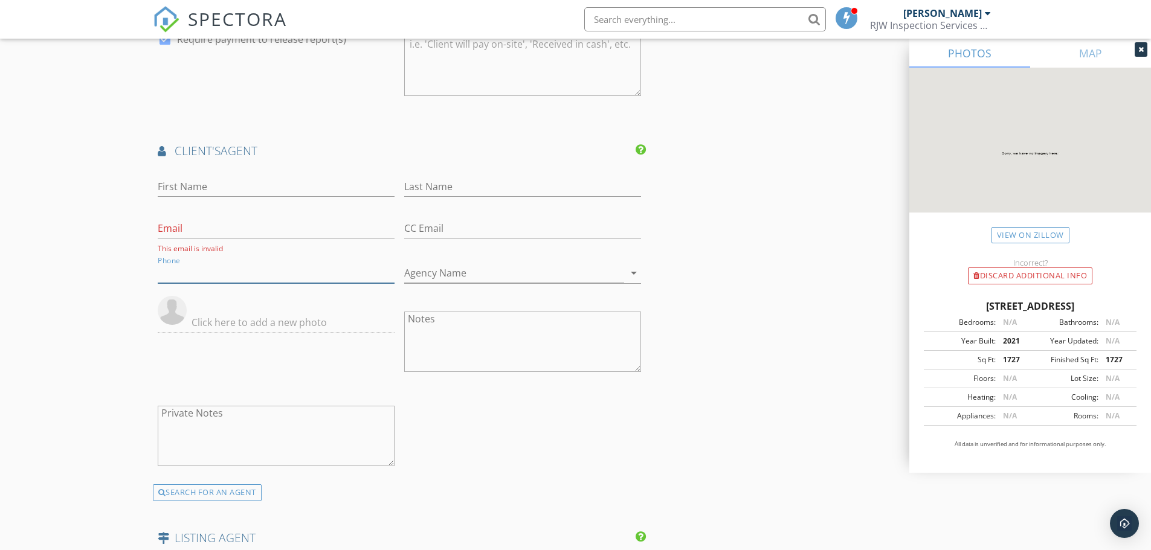
scroll to position [1365, 0]
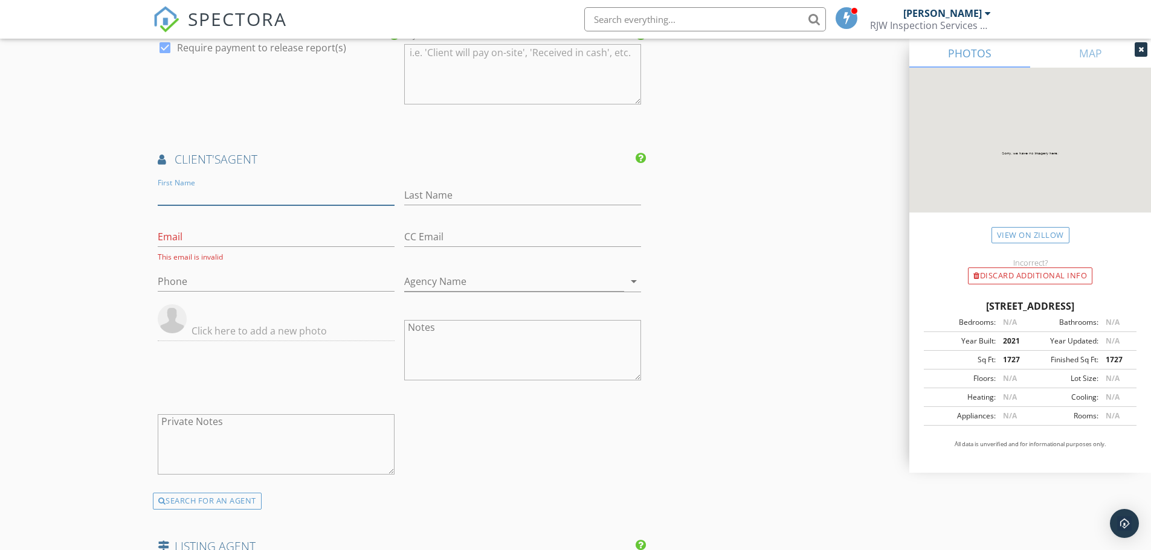
click at [338, 194] on input "First Name" at bounding box center [276, 195] width 237 height 20
type input "J"
click at [223, 507] on div "SEARCH FOR AN AGENT" at bounding box center [207, 501] width 109 height 17
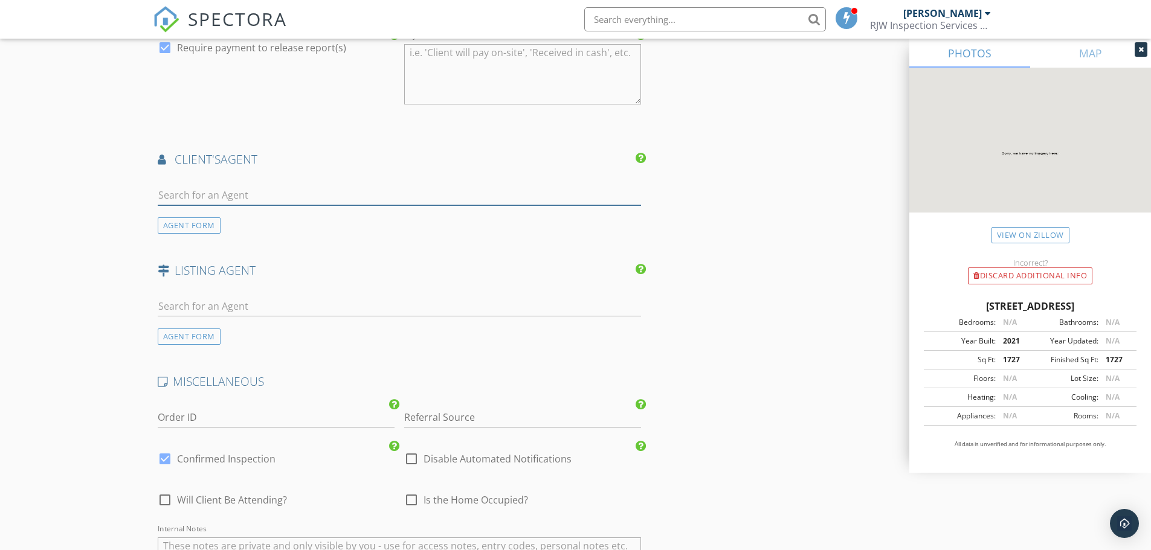
click at [213, 192] on input "text" at bounding box center [400, 195] width 484 height 20
type input "j"
click at [213, 192] on input "[PERSON_NAME]" at bounding box center [400, 195] width 484 height 20
type input "[PERSON_NAME]"
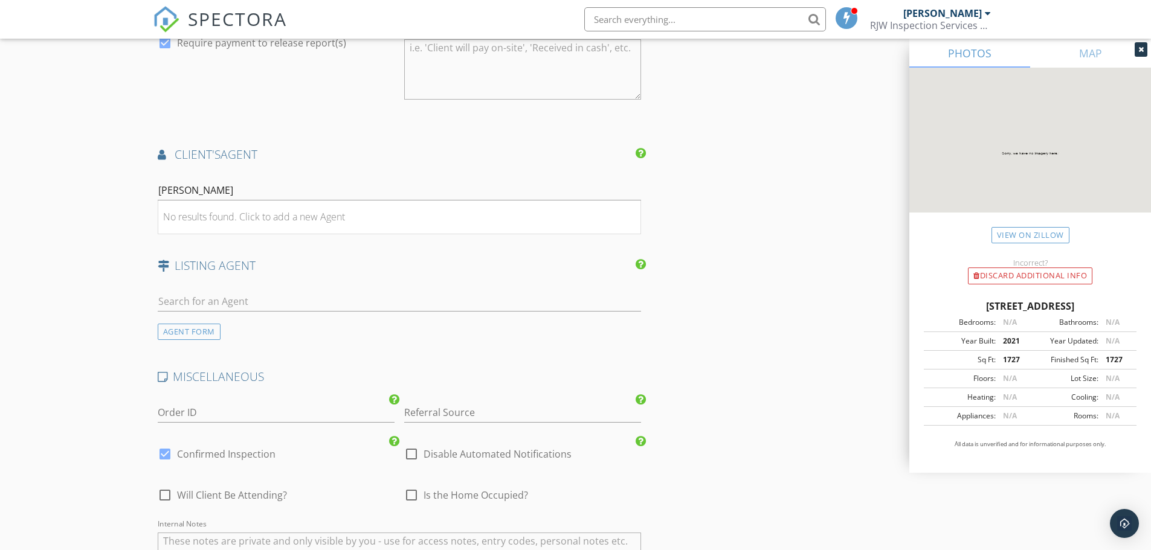
scroll to position [1355, 0]
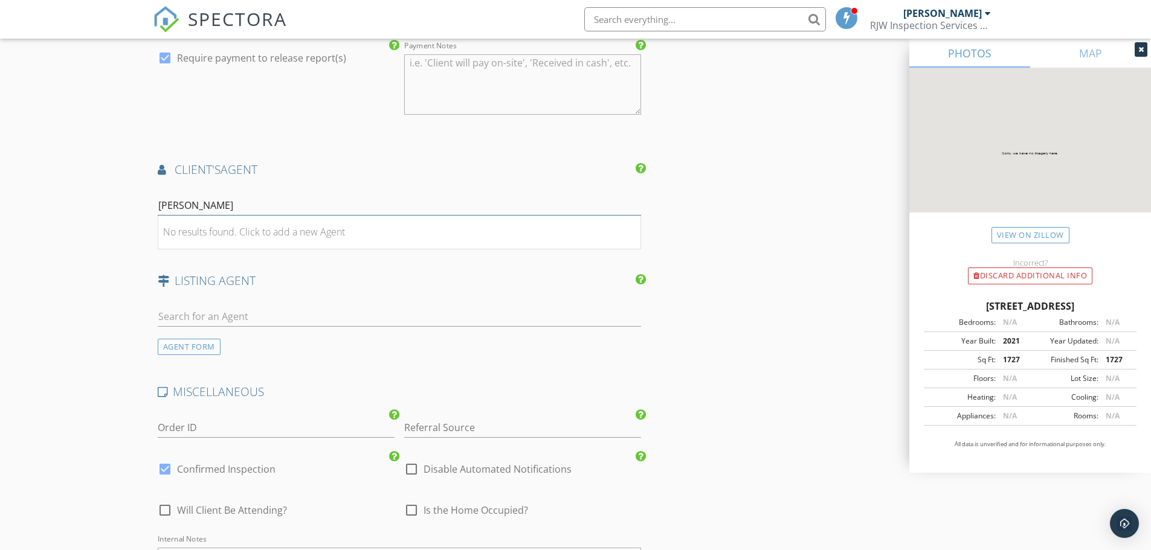
drag, startPoint x: 226, startPoint y: 207, endPoint x: 135, endPoint y: 208, distance: 91.2
click at [190, 235] on div "AGENT FORM" at bounding box center [189, 236] width 63 height 16
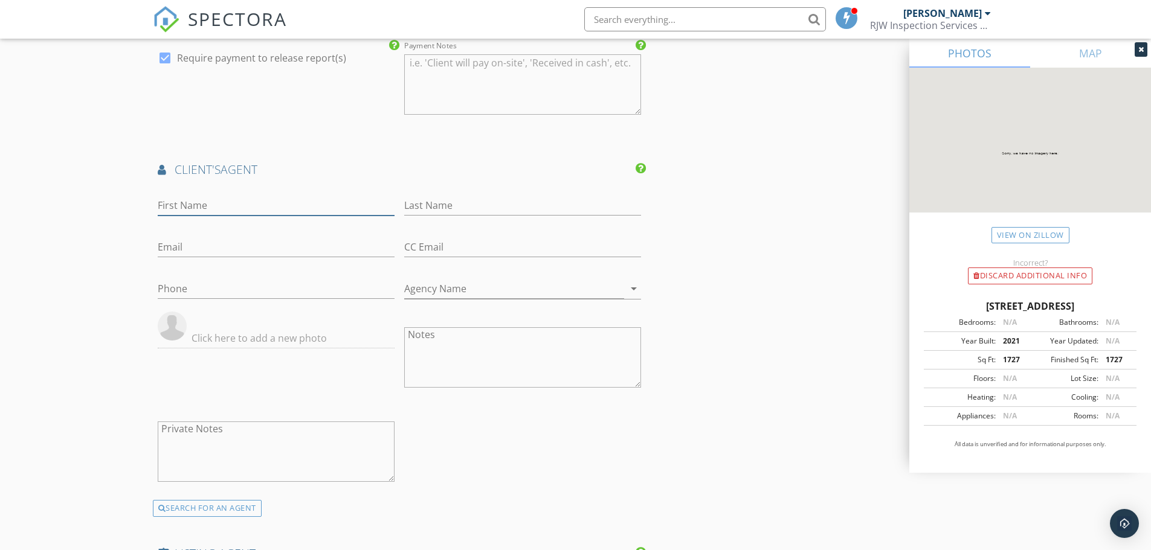
click at [287, 215] on input "First Name" at bounding box center [276, 206] width 237 height 20
type input "Janet"
click at [507, 207] on input "Last Name" at bounding box center [522, 206] width 237 height 20
type input "Brown"
click at [184, 242] on input "Email" at bounding box center [276, 247] width 237 height 20
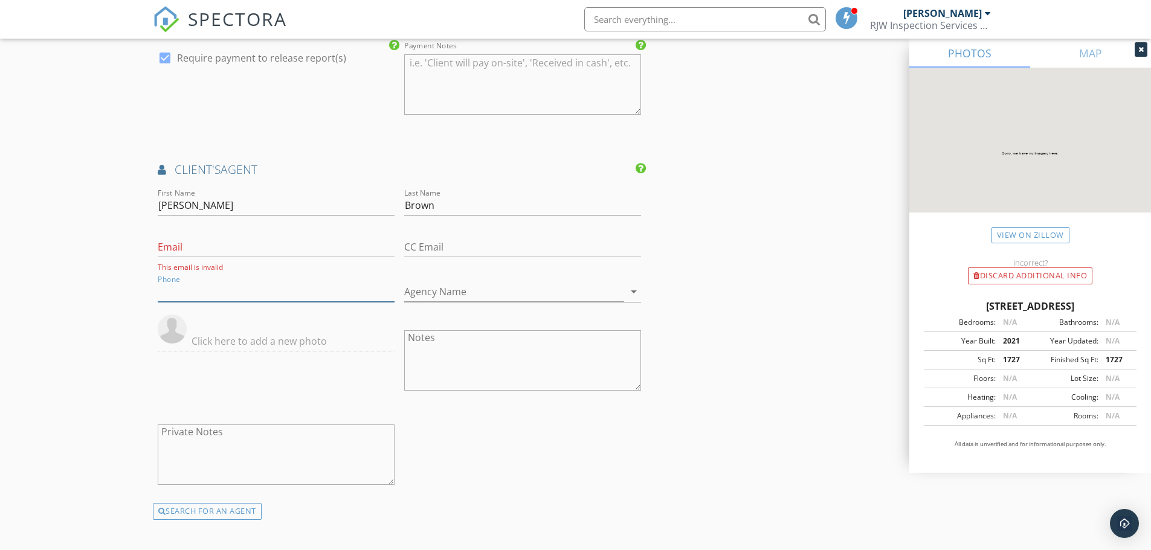
click at [187, 290] on input "Phone" at bounding box center [276, 292] width 237 height 20
type input "[PHONE_NUMBER]"
drag, startPoint x: 197, startPoint y: 245, endPoint x: 201, endPoint y: 229, distance: 16.7
click at [197, 245] on input "Email" at bounding box center [276, 247] width 237 height 20
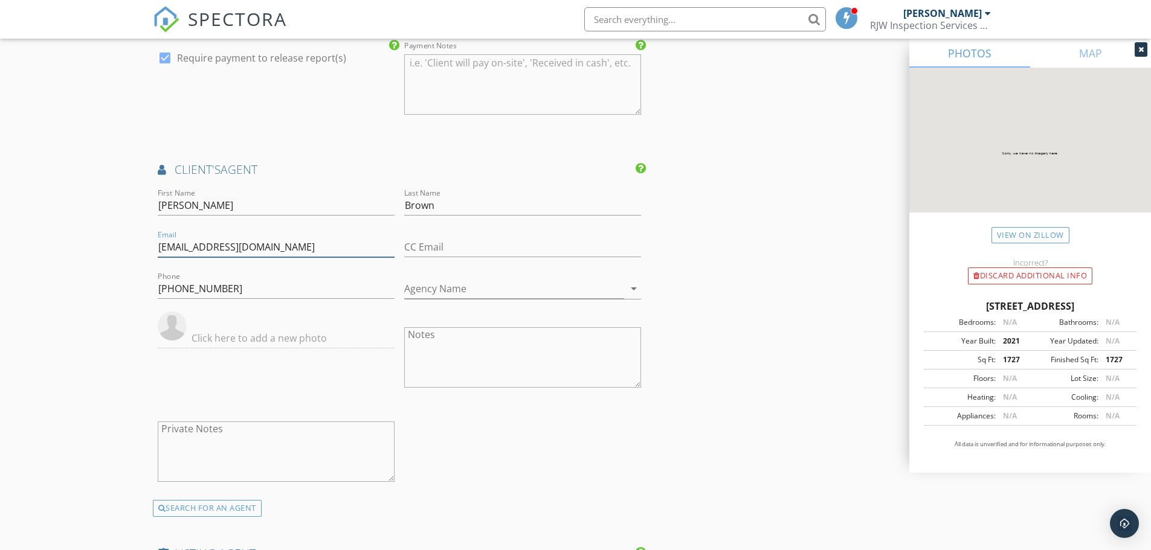
type input "[EMAIL_ADDRESS][DOMAIN_NAME]"
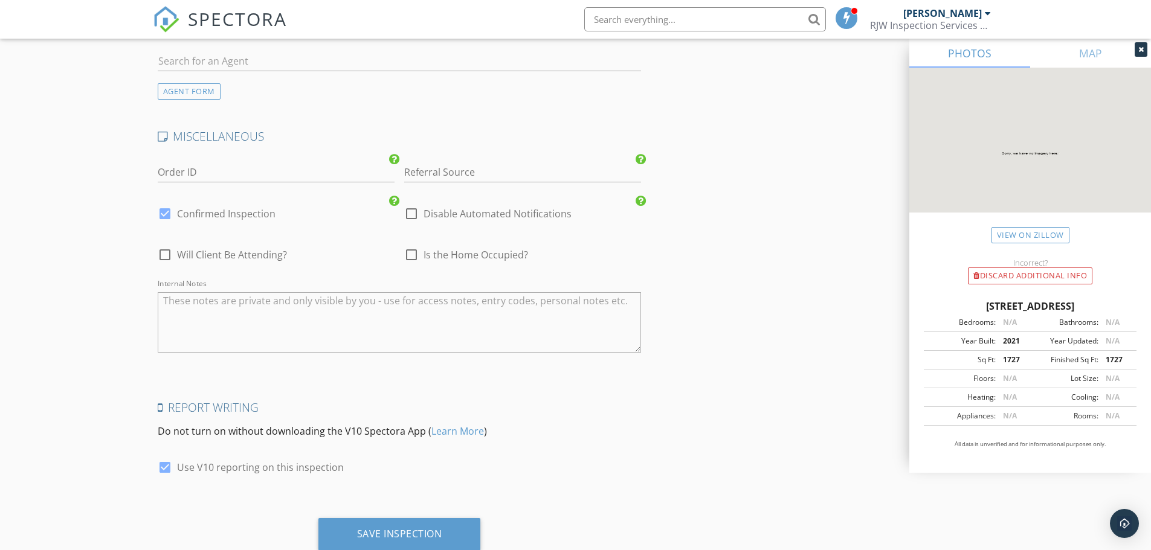
scroll to position [1922, 0]
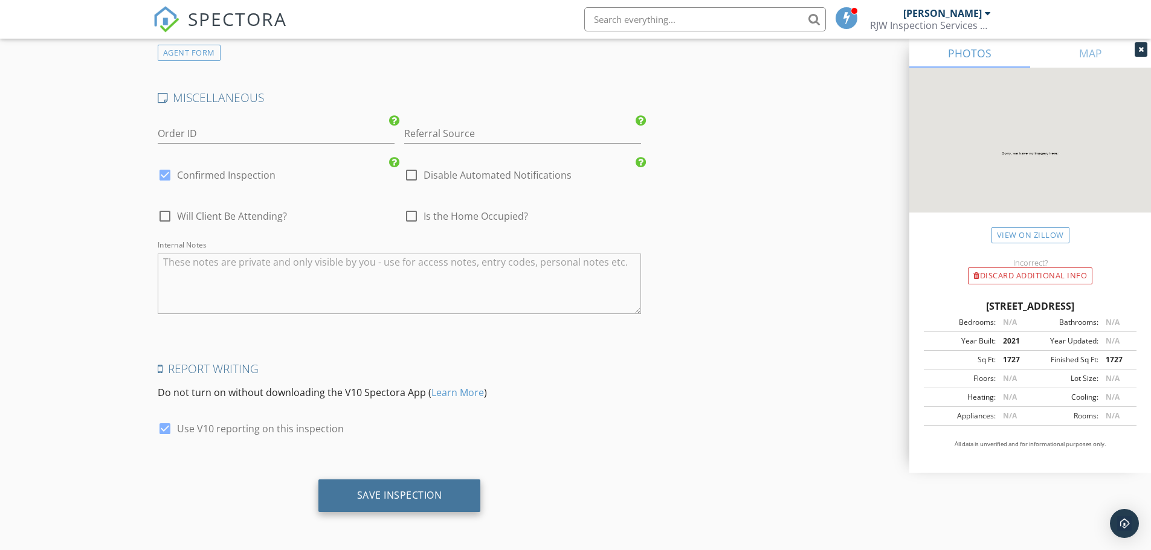
click at [411, 498] on div "Save Inspection" at bounding box center [399, 495] width 85 height 12
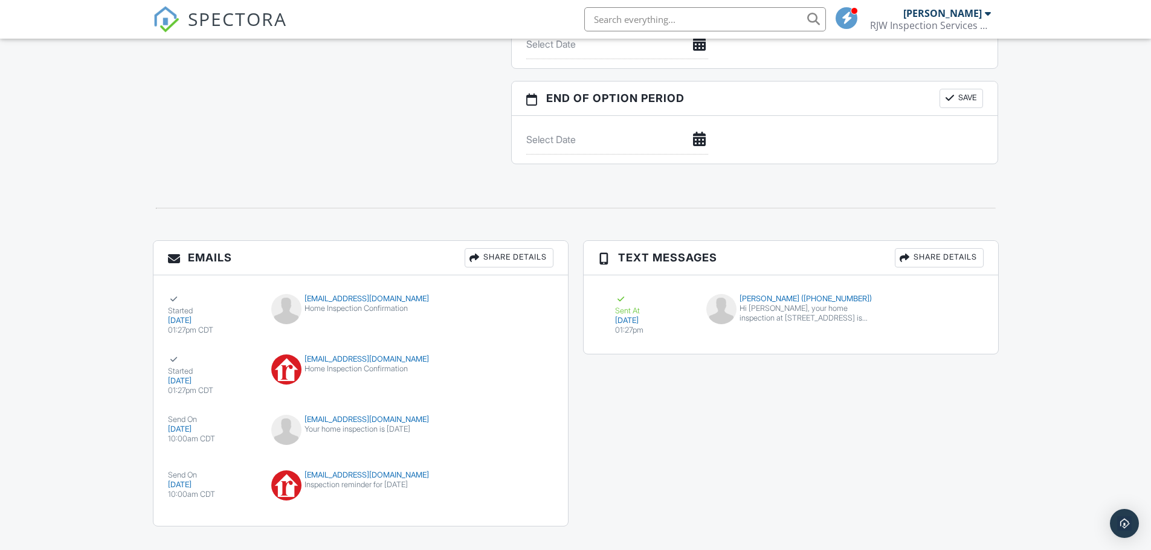
scroll to position [1205, 0]
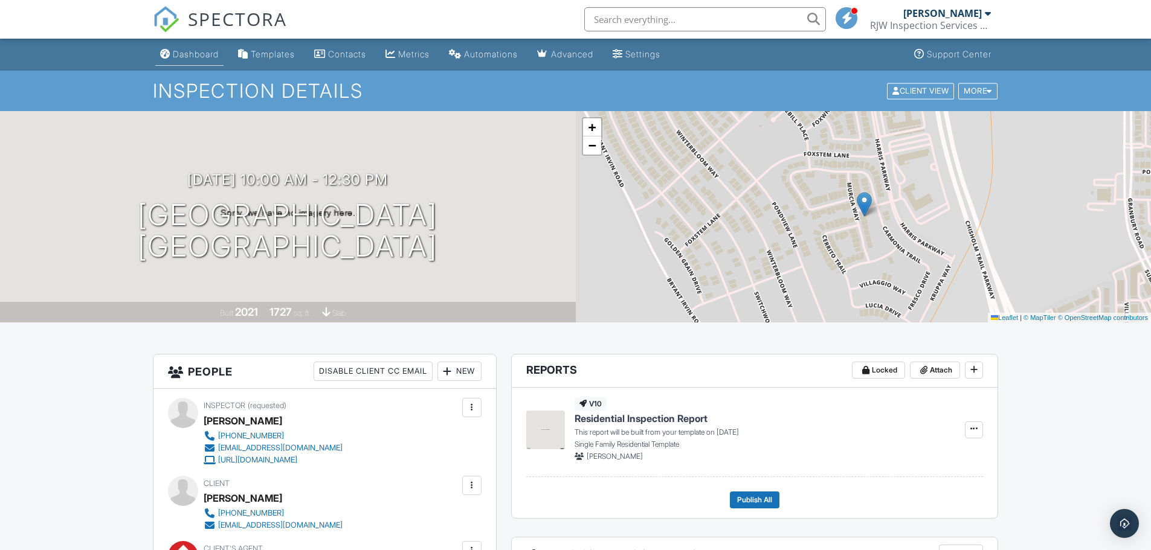
click at [189, 52] on div "Dashboard" at bounding box center [196, 54] width 46 height 10
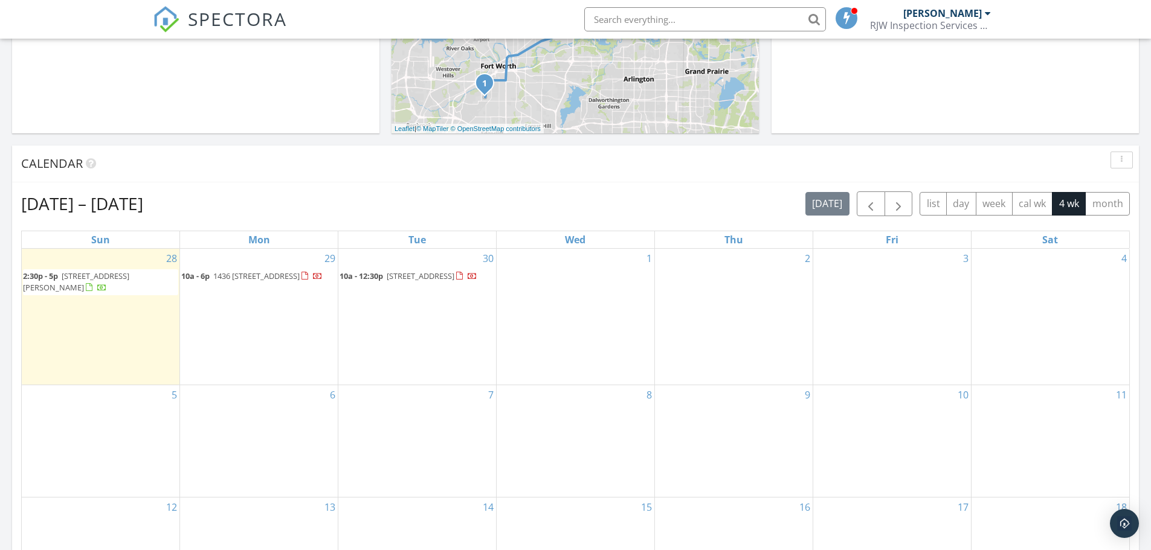
scroll to position [396, 0]
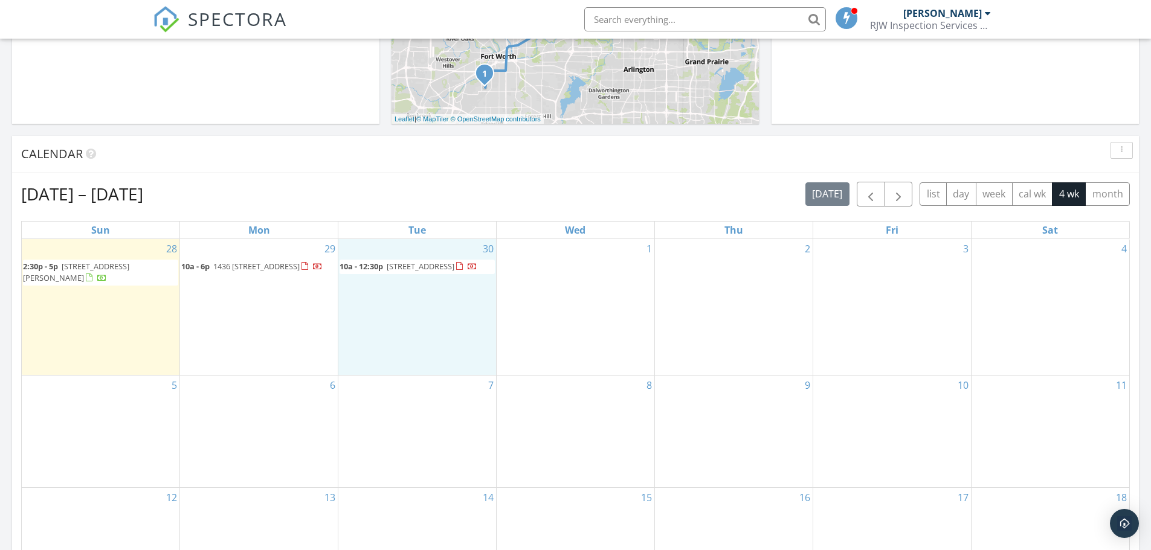
click at [376, 325] on div "30 10a - 12:30p [STREET_ADDRESS]" at bounding box center [417, 307] width 158 height 136
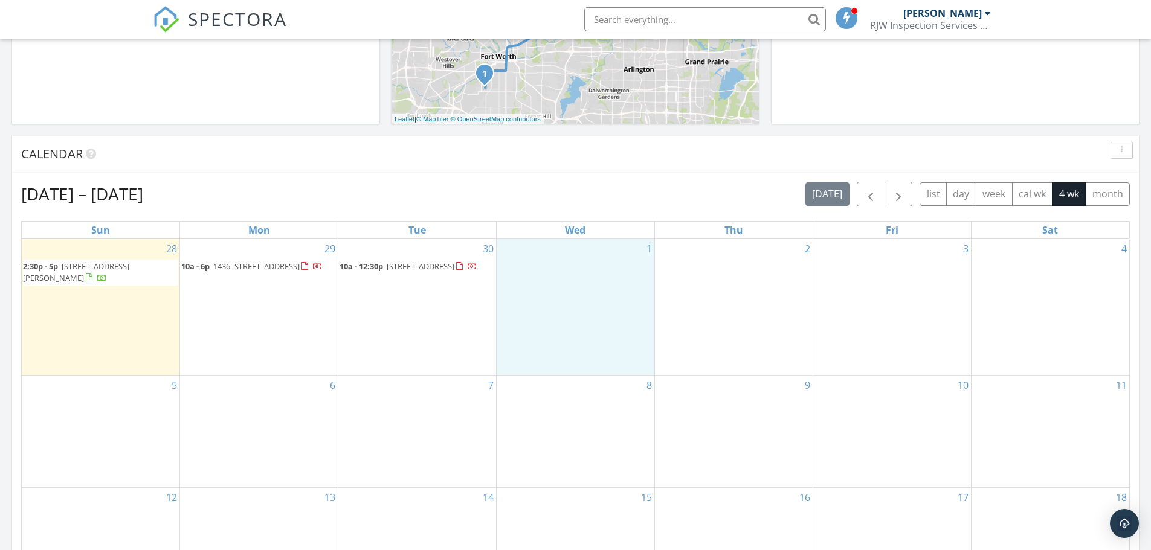
click at [623, 296] on div "1" at bounding box center [575, 307] width 158 height 136
click at [626, 160] on div "Calendar" at bounding box center [566, 154] width 1090 height 18
